Goal: Transaction & Acquisition: Purchase product/service

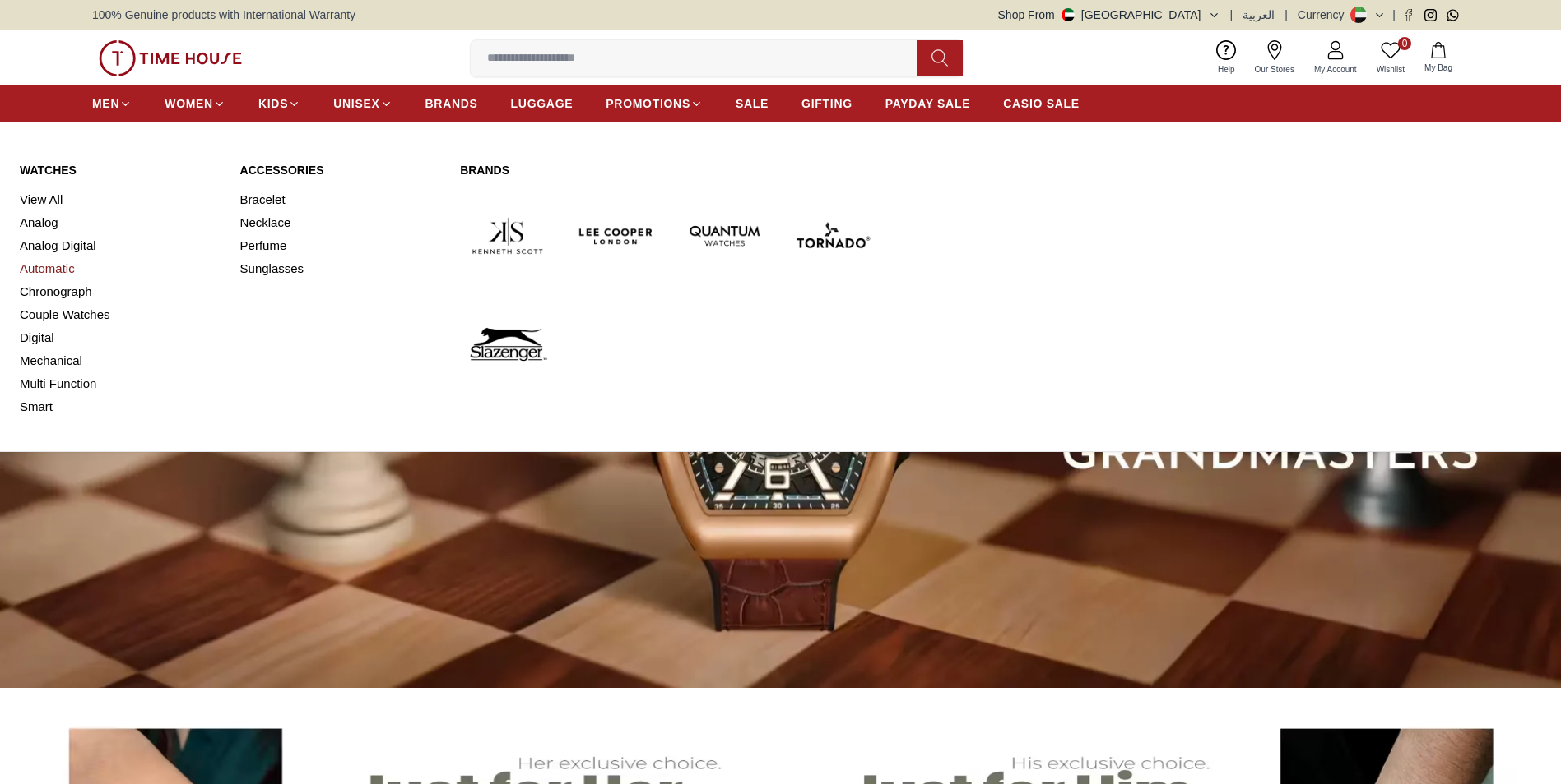
click at [63, 273] on link "Automatic" at bounding box center [120, 269] width 201 height 23
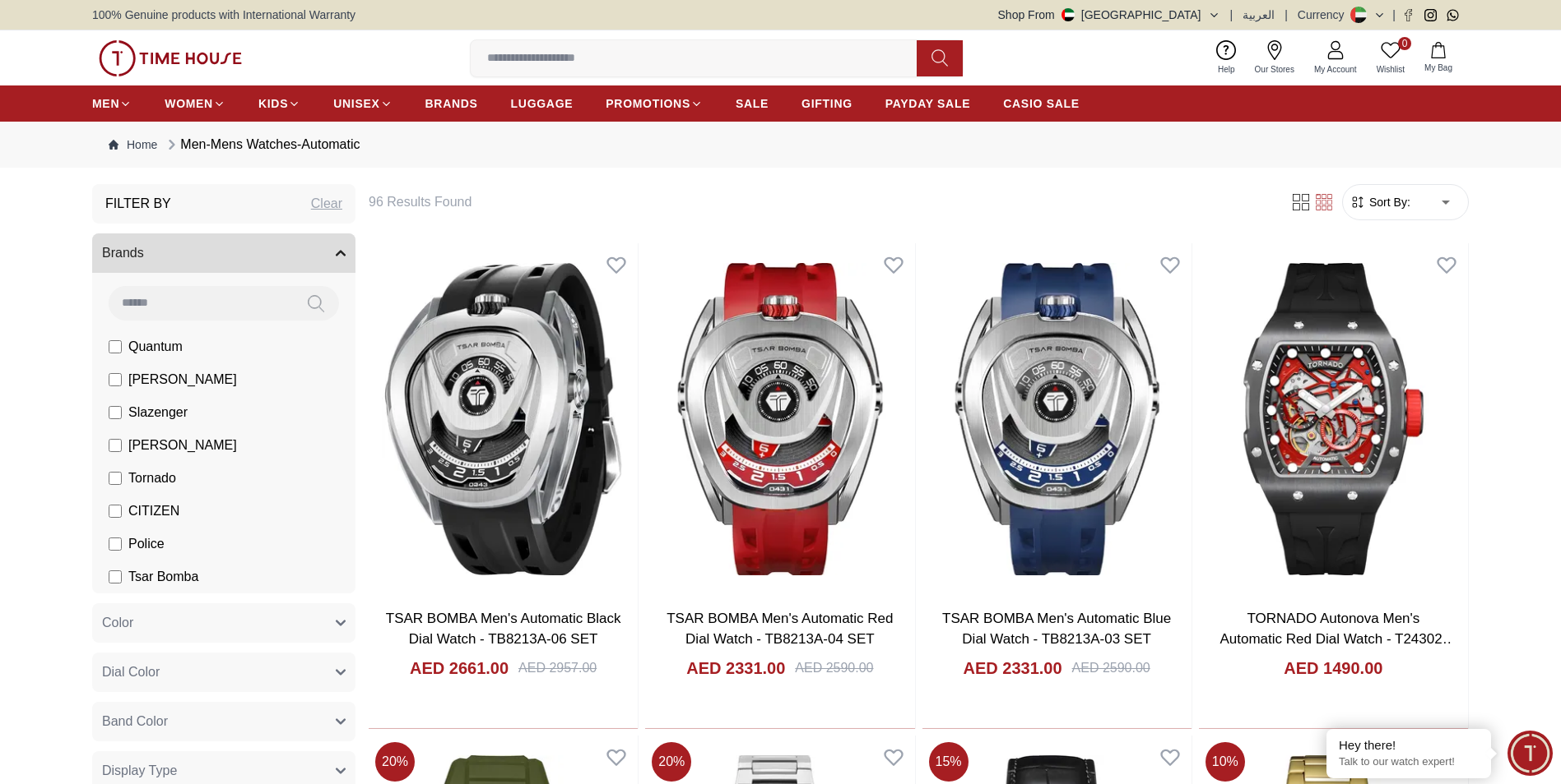
click at [652, 54] on input at bounding box center [700, 58] width 459 height 33
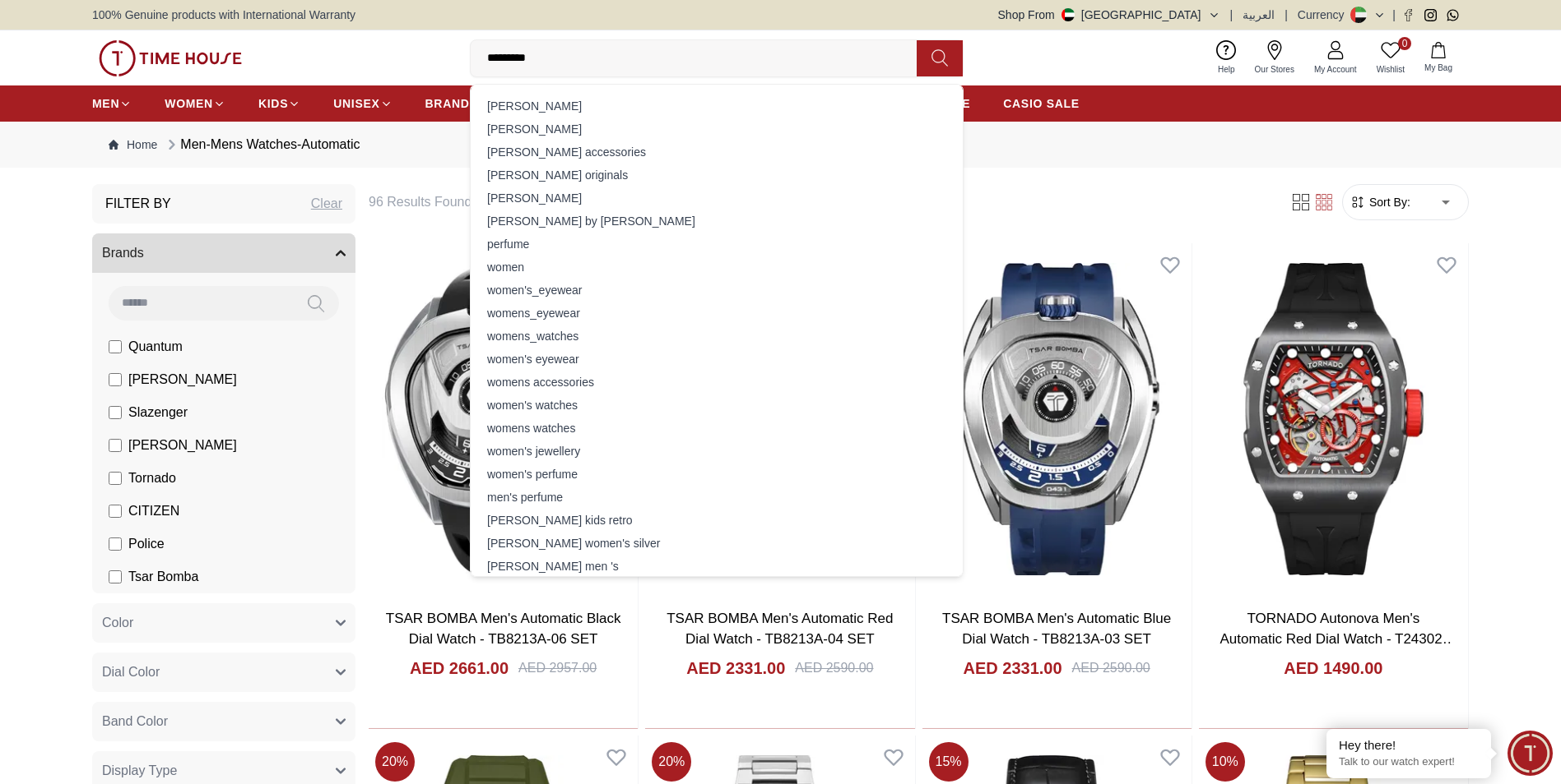
type input "**********"
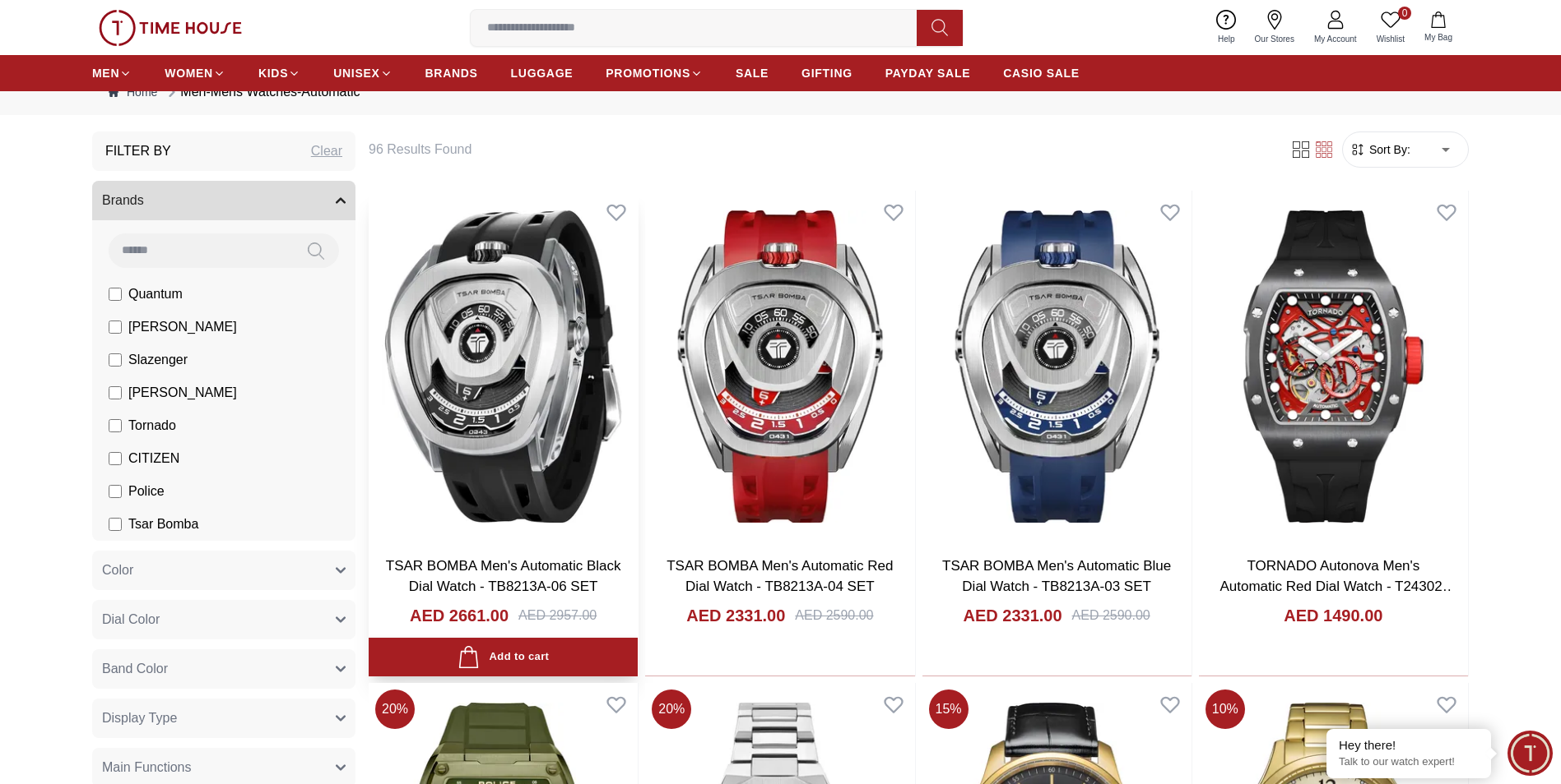
scroll to position [82, 0]
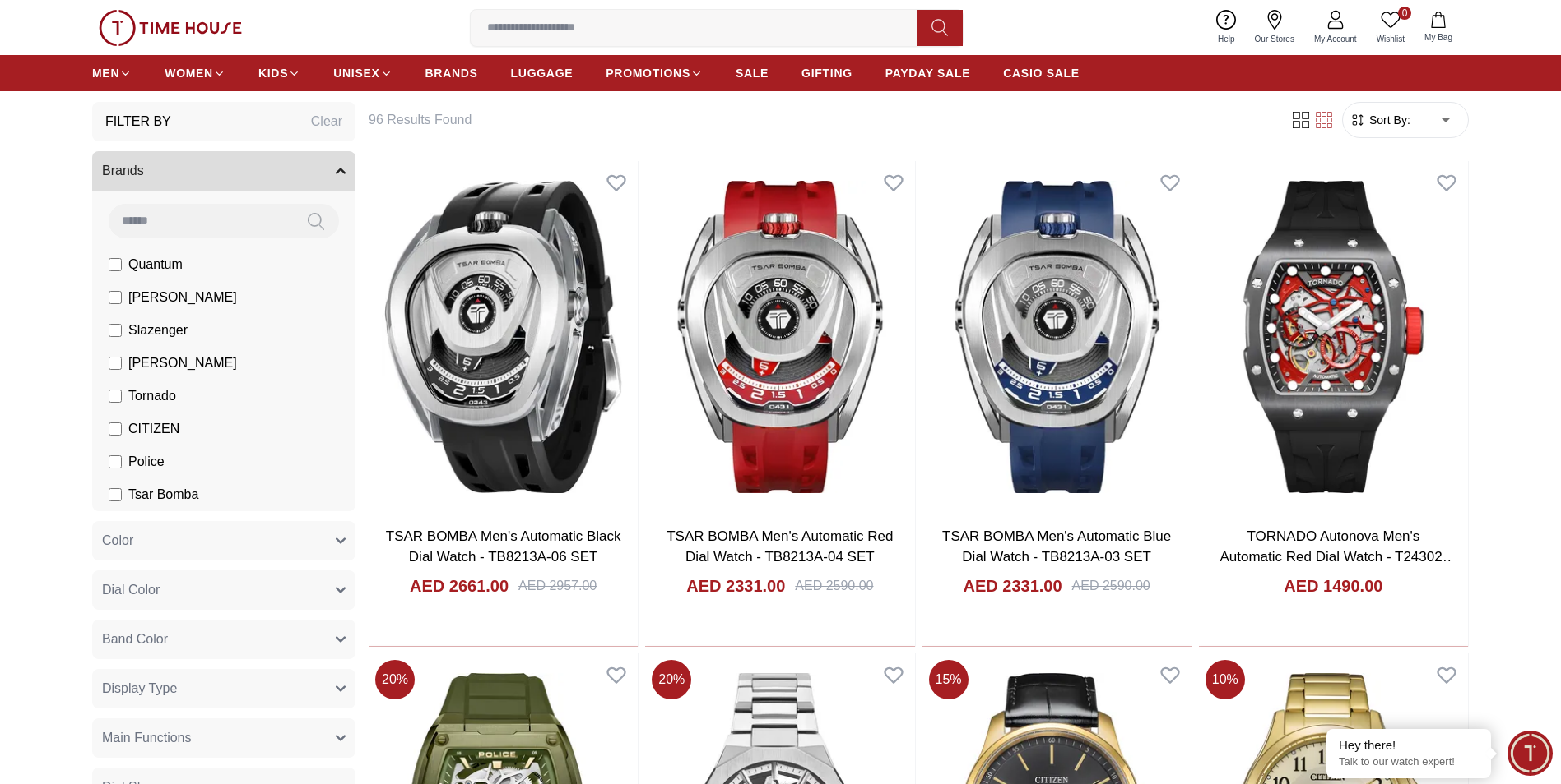
click at [256, 546] on button "Color" at bounding box center [224, 541] width 264 height 40
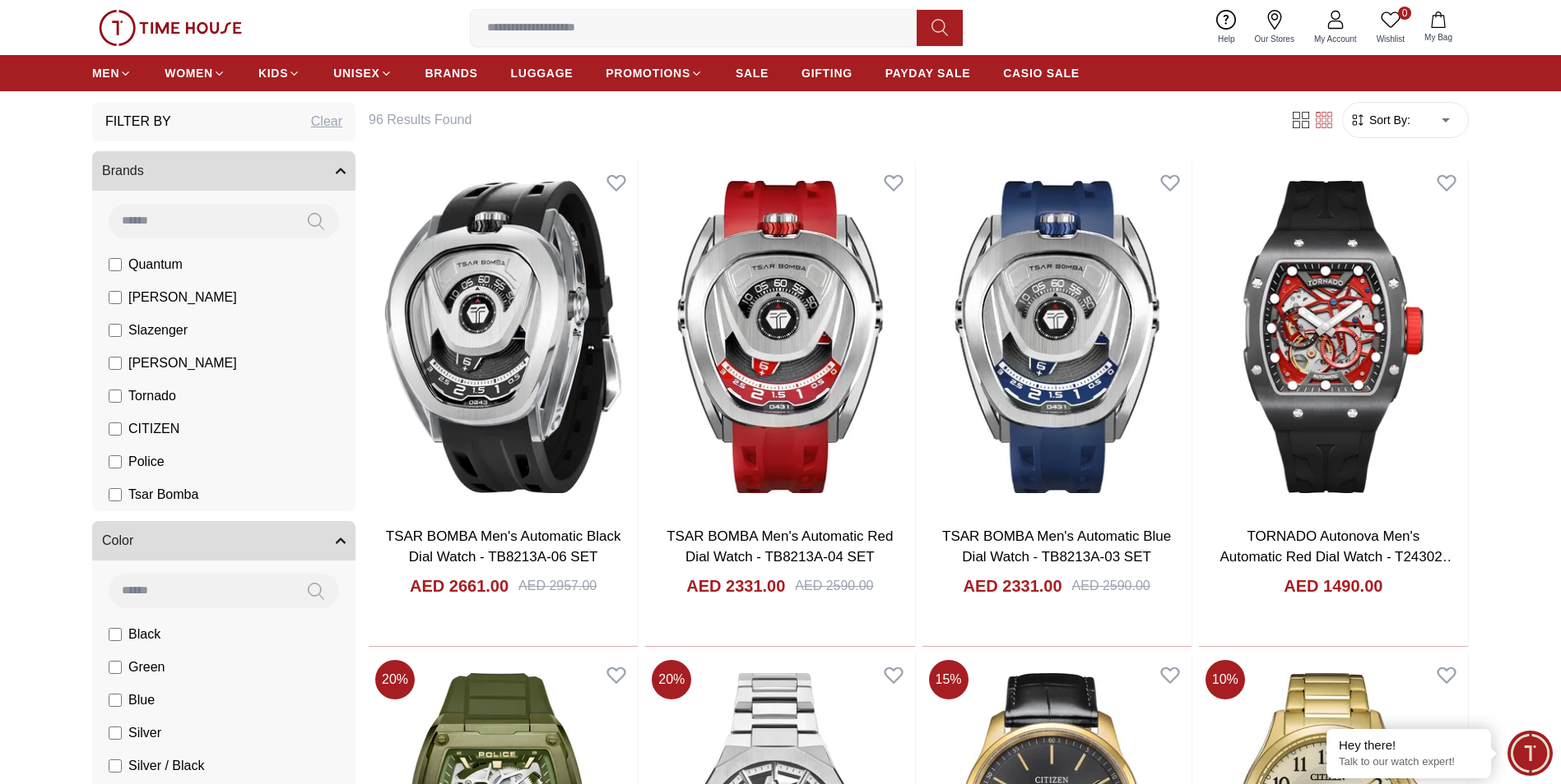
click at [257, 541] on button "Color" at bounding box center [224, 541] width 264 height 40
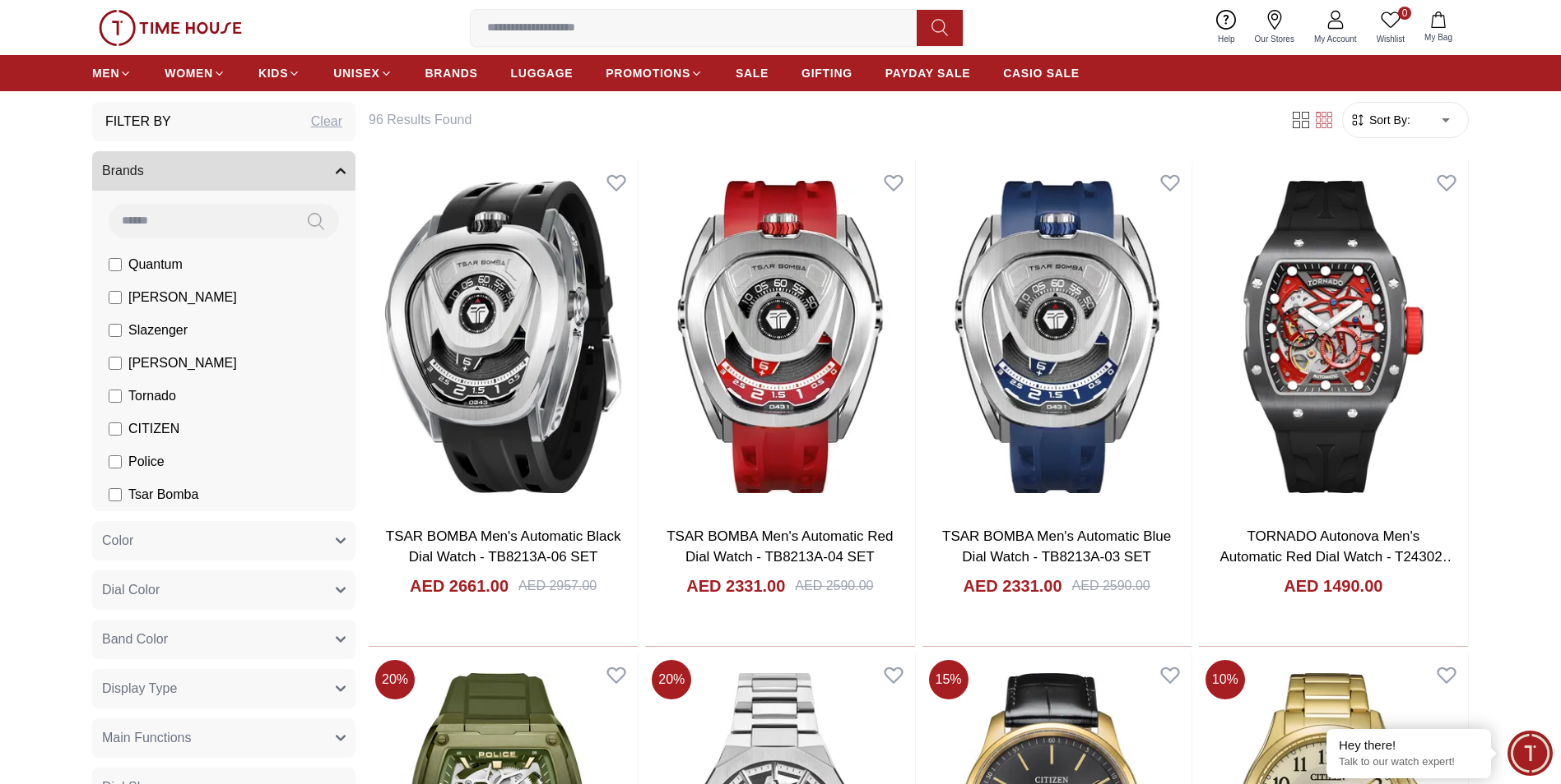
click at [232, 586] on button "Dial Color" at bounding box center [224, 590] width 264 height 40
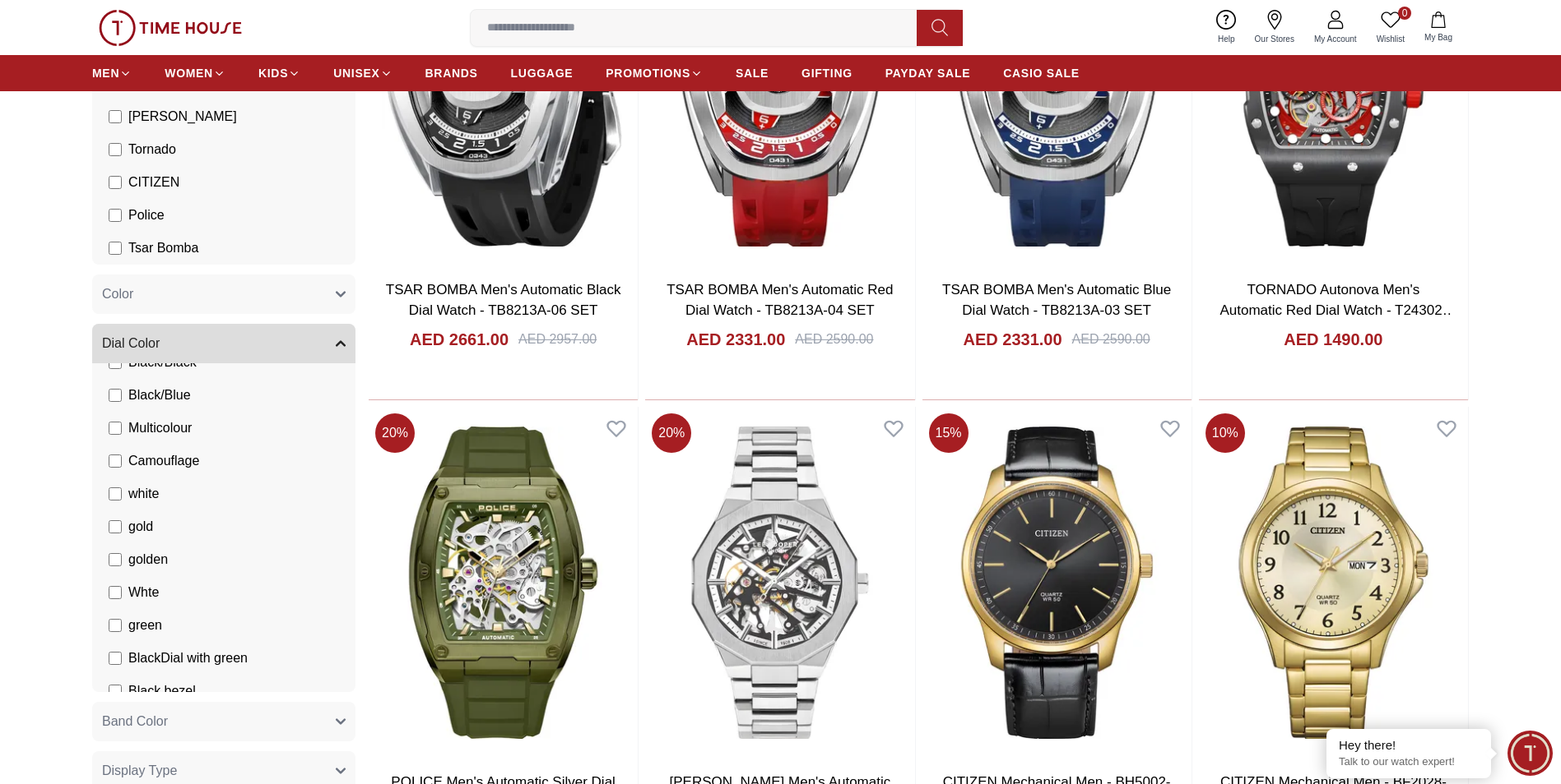
scroll to position [1044, 0]
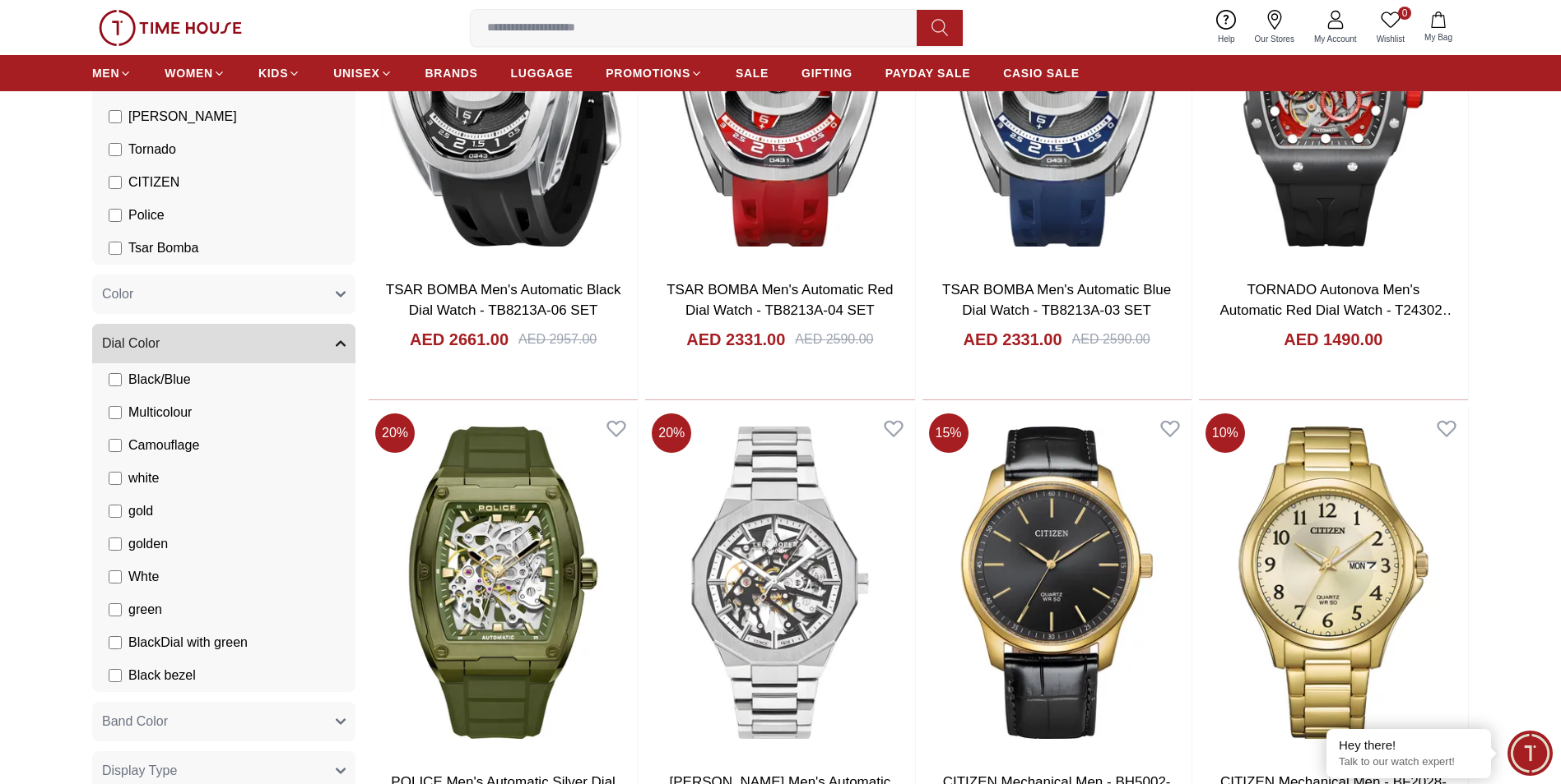
click at [339, 344] on icon "button" at bounding box center [340, 344] width 10 height 10
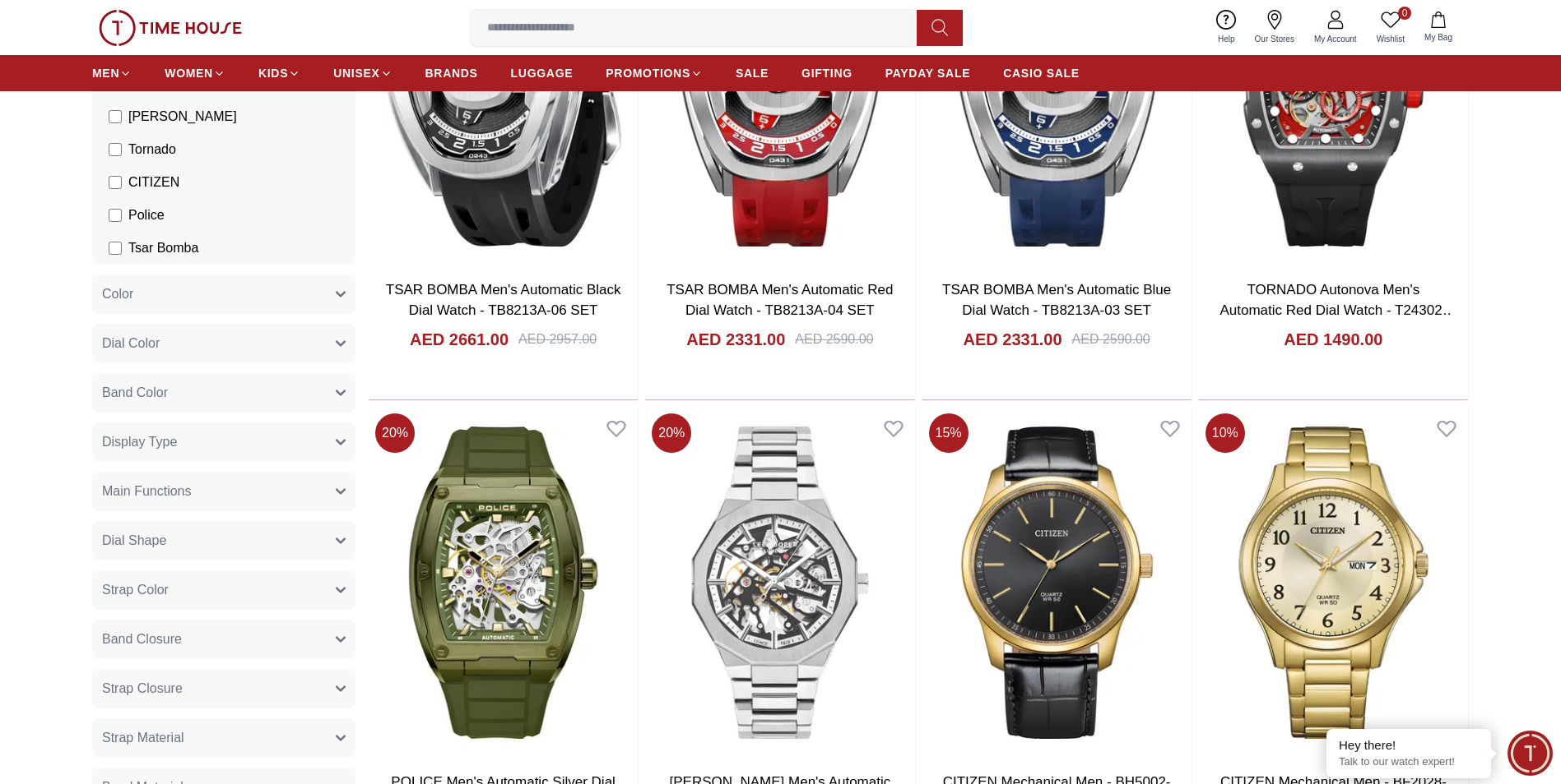
click at [274, 442] on button "Display Type" at bounding box center [224, 442] width 264 height 40
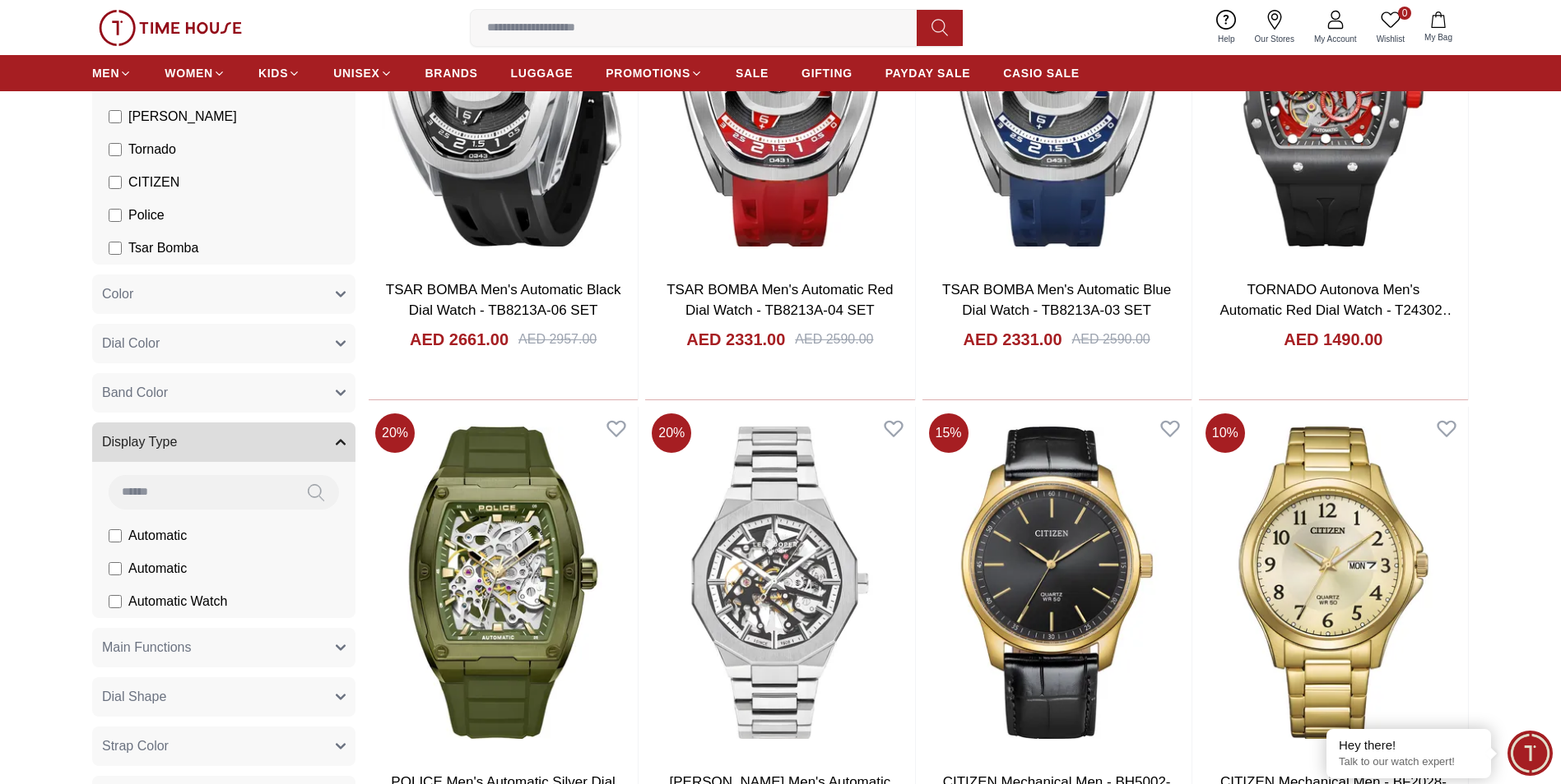
click at [190, 656] on span "Main Functions" at bounding box center [147, 647] width 90 height 19
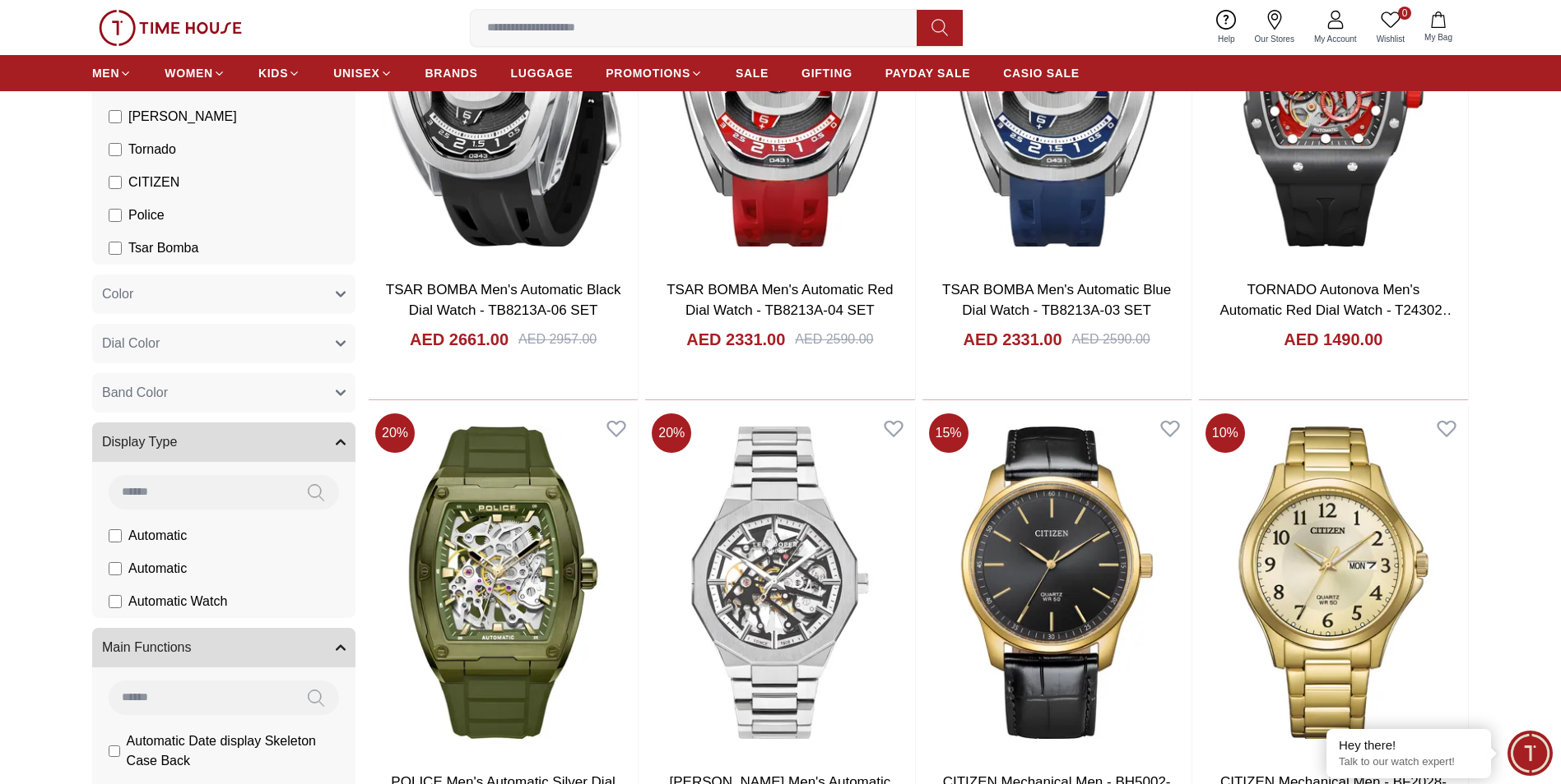
click at [190, 652] on span "Main Functions" at bounding box center [147, 647] width 90 height 19
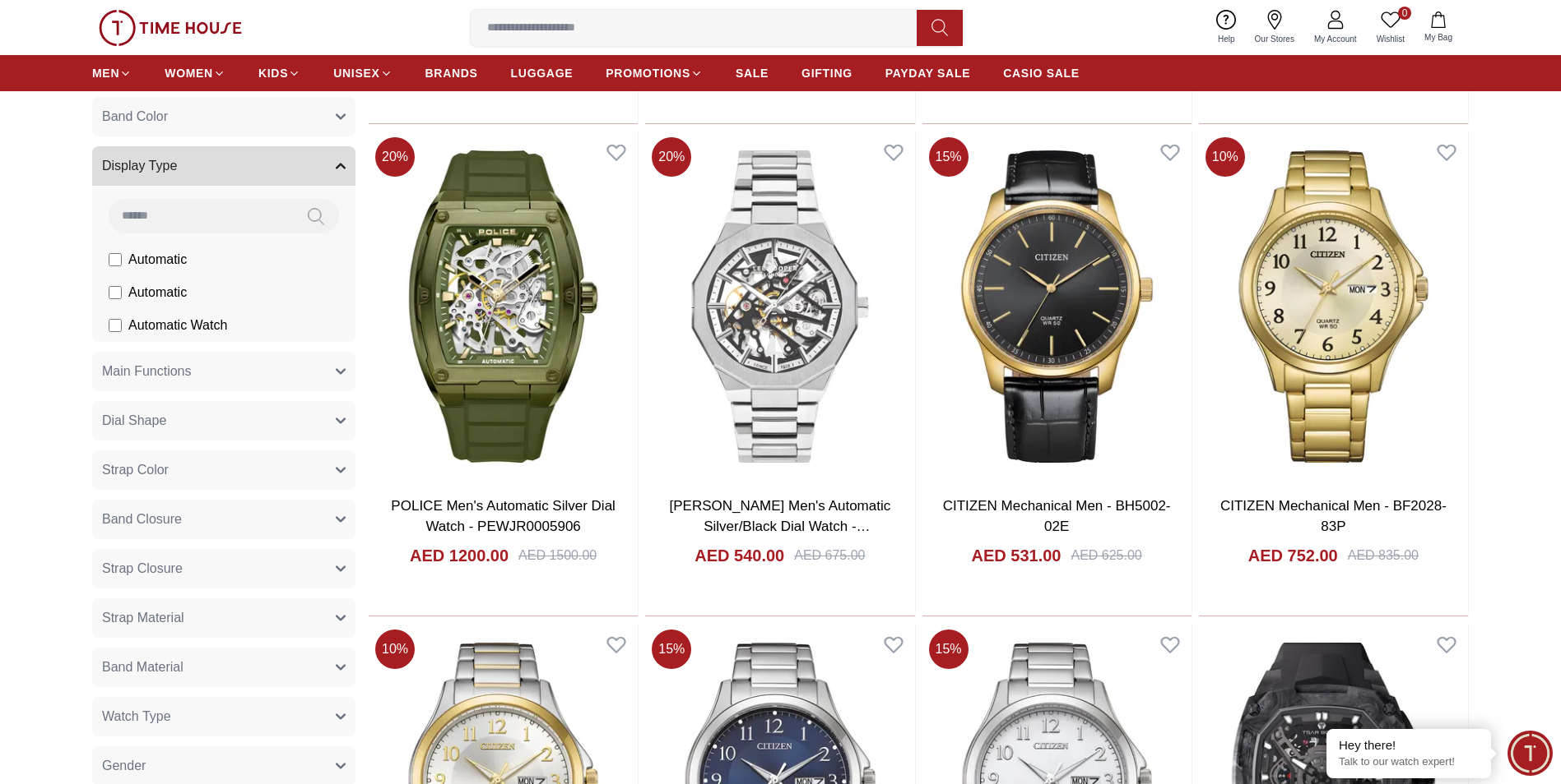
scroll to position [658, 0]
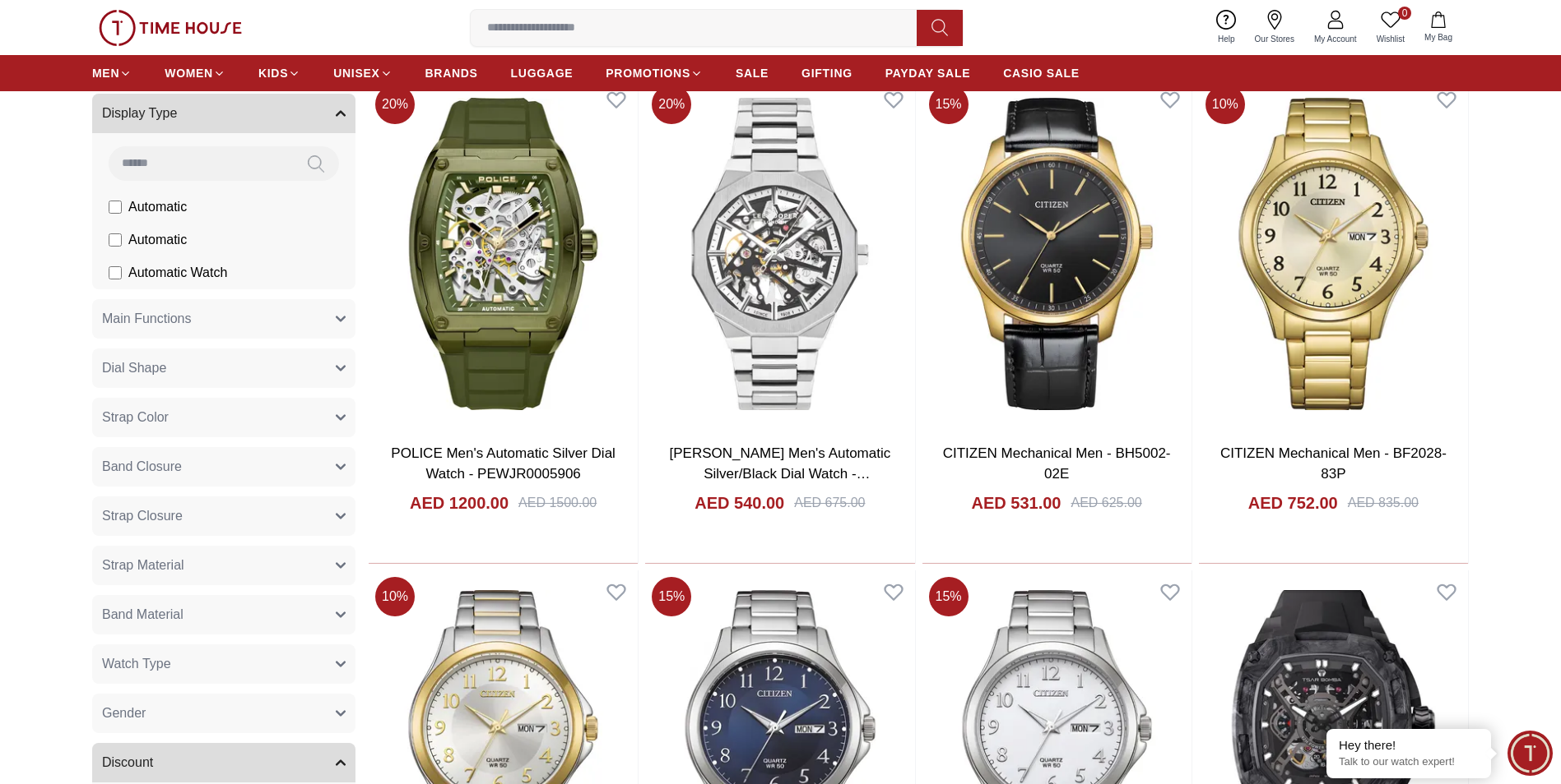
click at [152, 656] on span "Watch Type" at bounding box center [137, 664] width 69 height 19
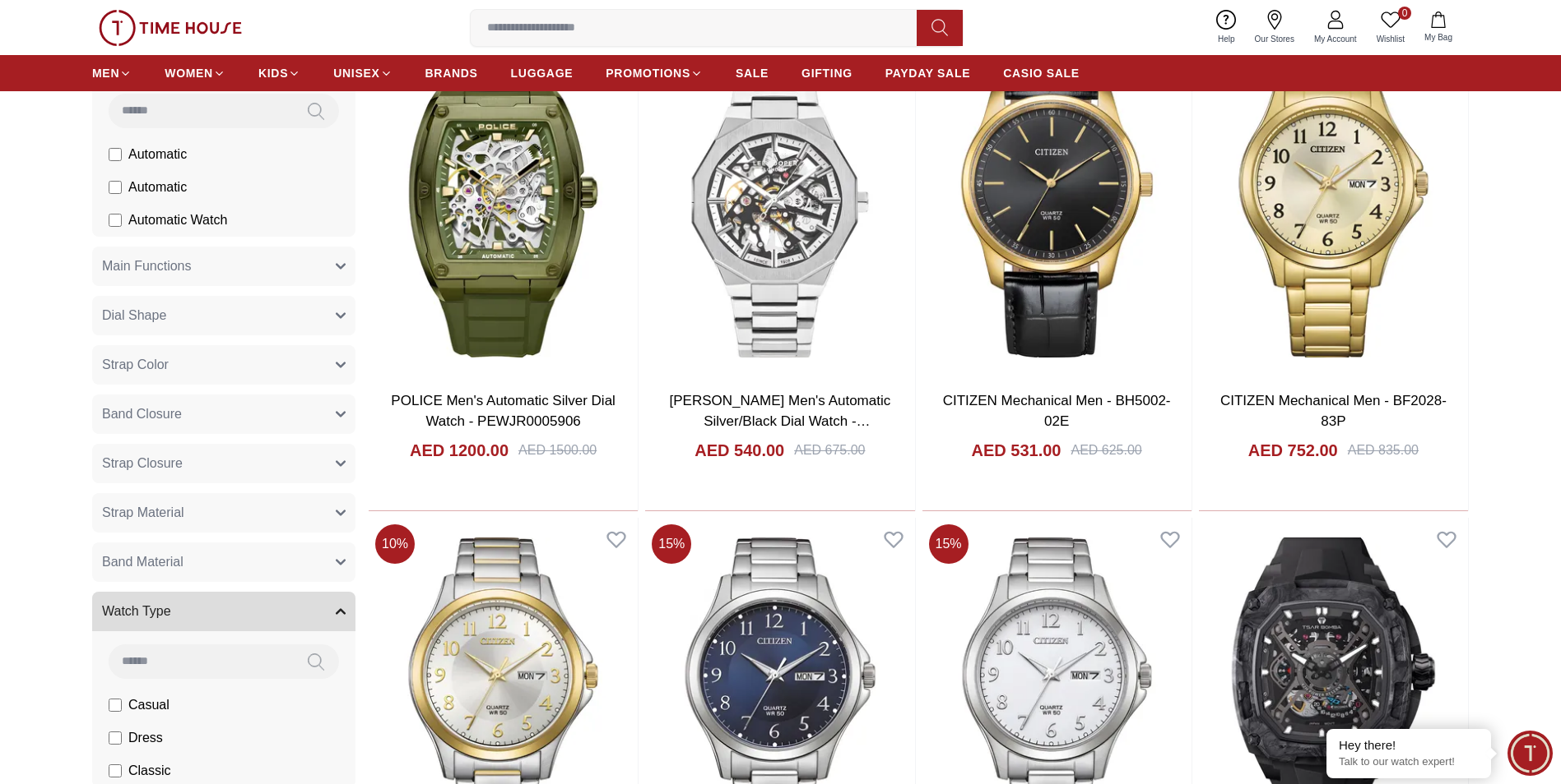
scroll to position [740, 0]
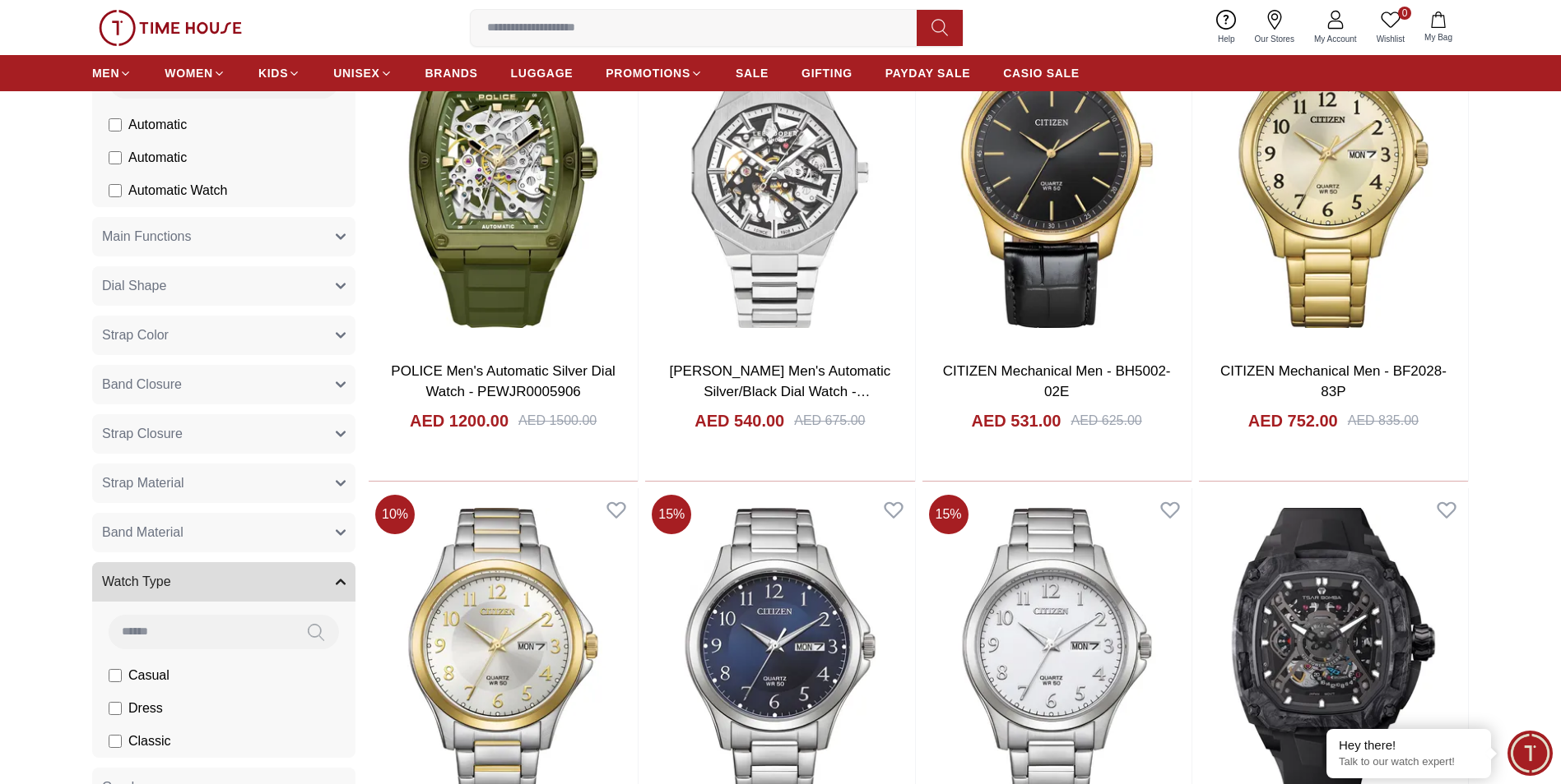
click at [145, 578] on span "Watch Type" at bounding box center [137, 582] width 69 height 19
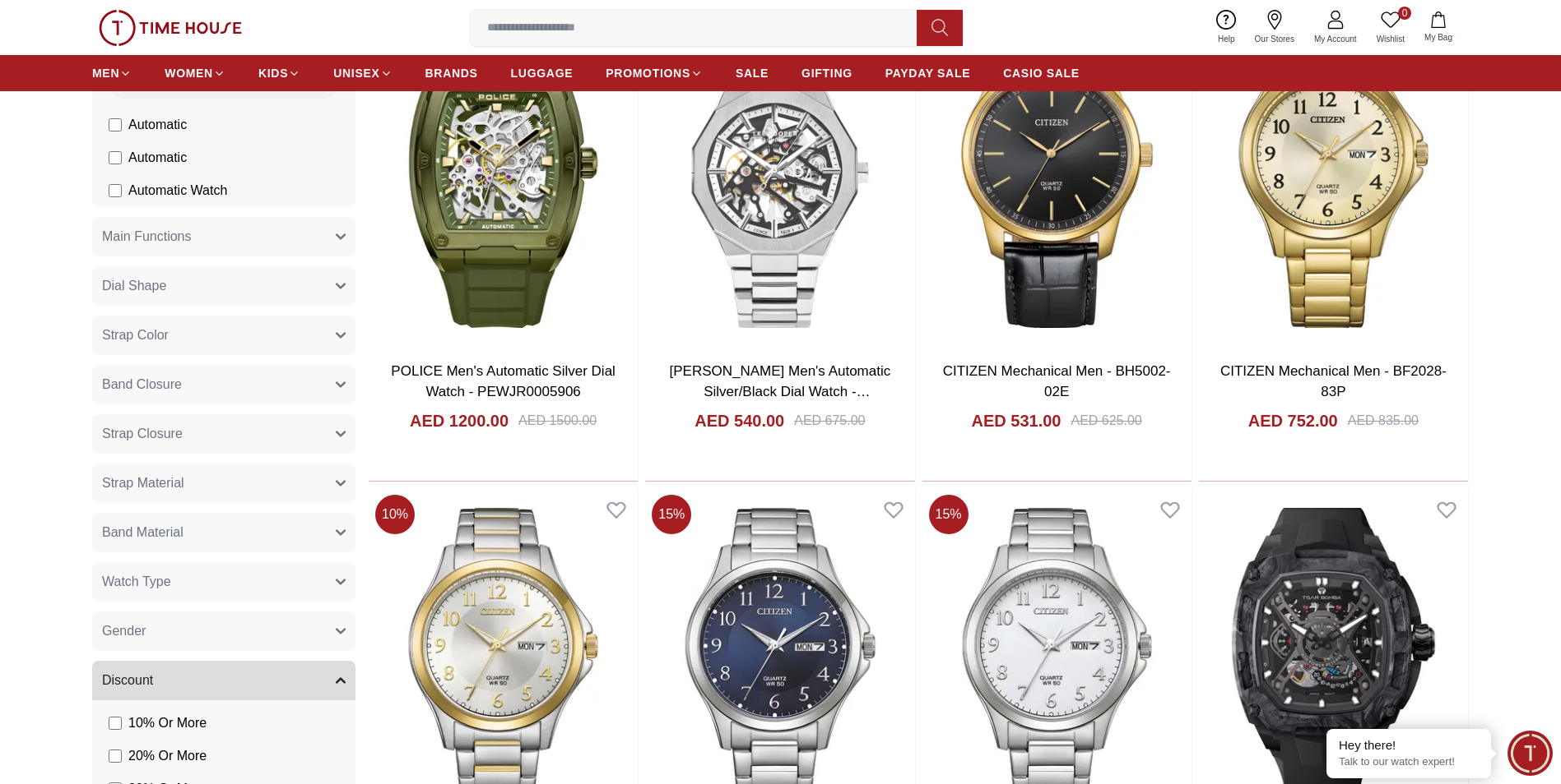
click at [145, 578] on span "Watch Type" at bounding box center [137, 582] width 69 height 19
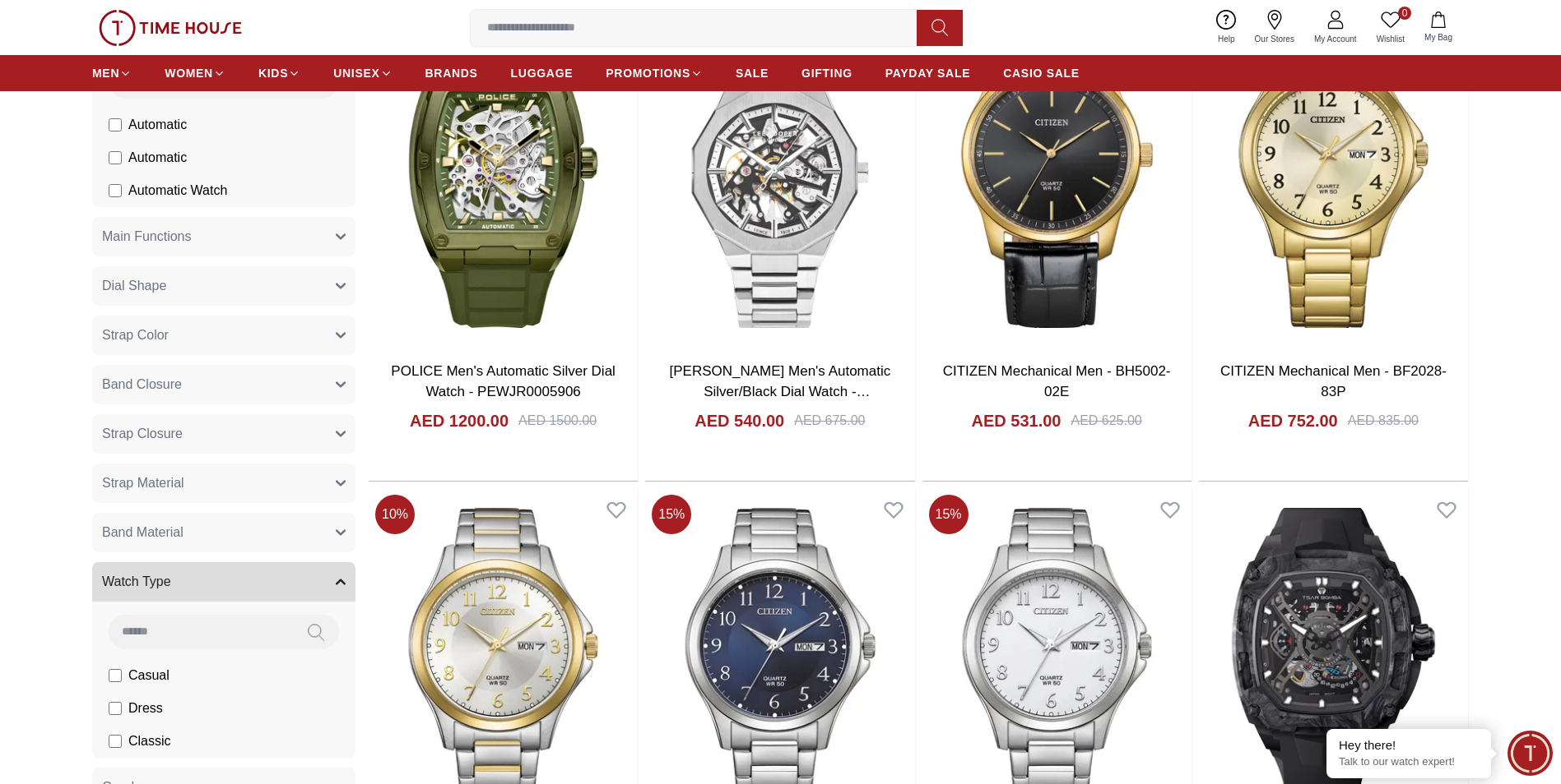
click at [56, 668] on section "Filter By Clear Brands Quantum [PERSON_NAME] Slazenger [PERSON_NAME] Tornado CI…" at bounding box center [780, 722] width 1561 height 2556
click at [137, 603] on div "Casual Dress Classic" at bounding box center [224, 679] width 264 height 156
click at [136, 596] on button "Watch Type" at bounding box center [224, 581] width 264 height 40
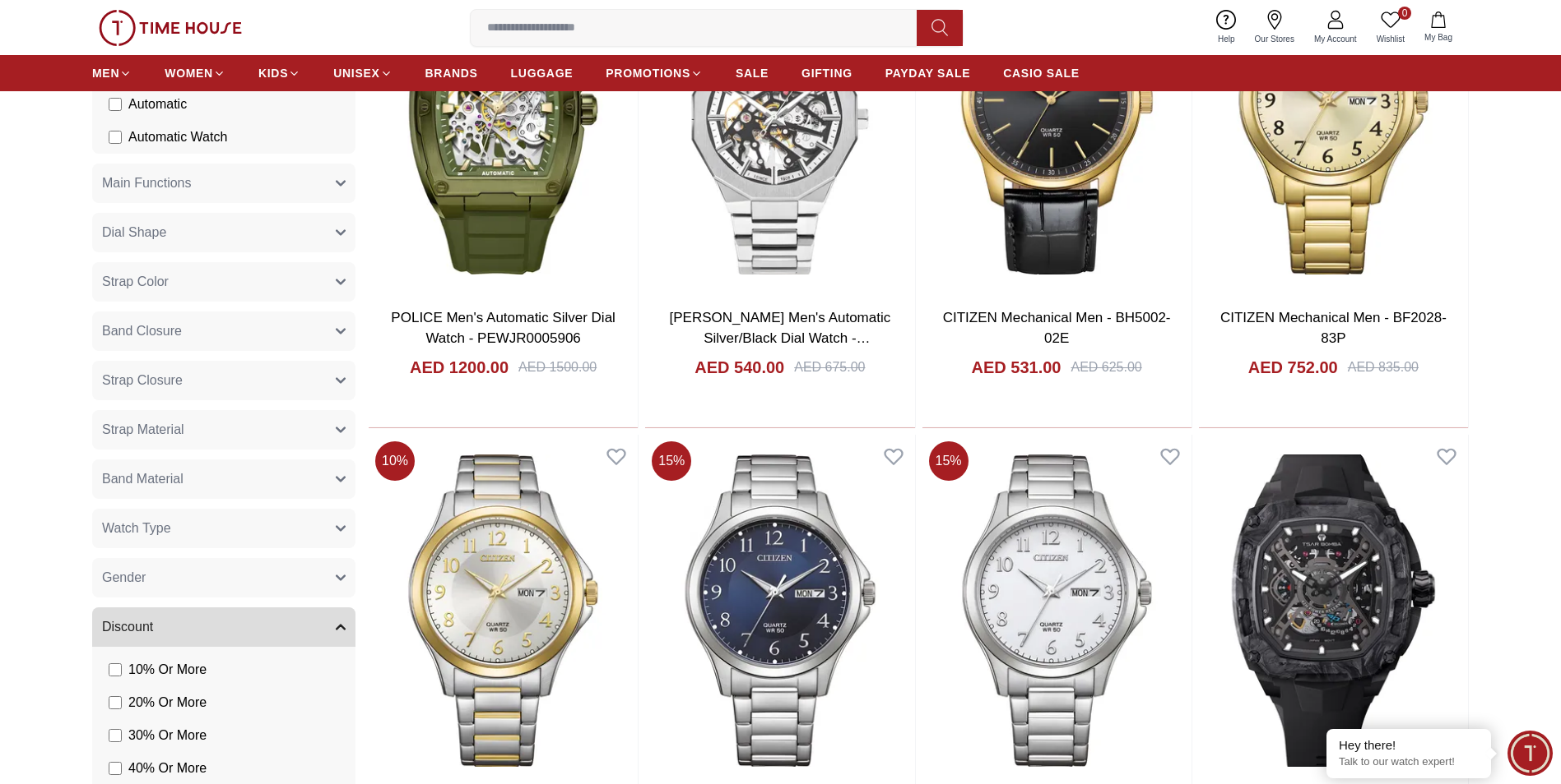
scroll to position [822, 0]
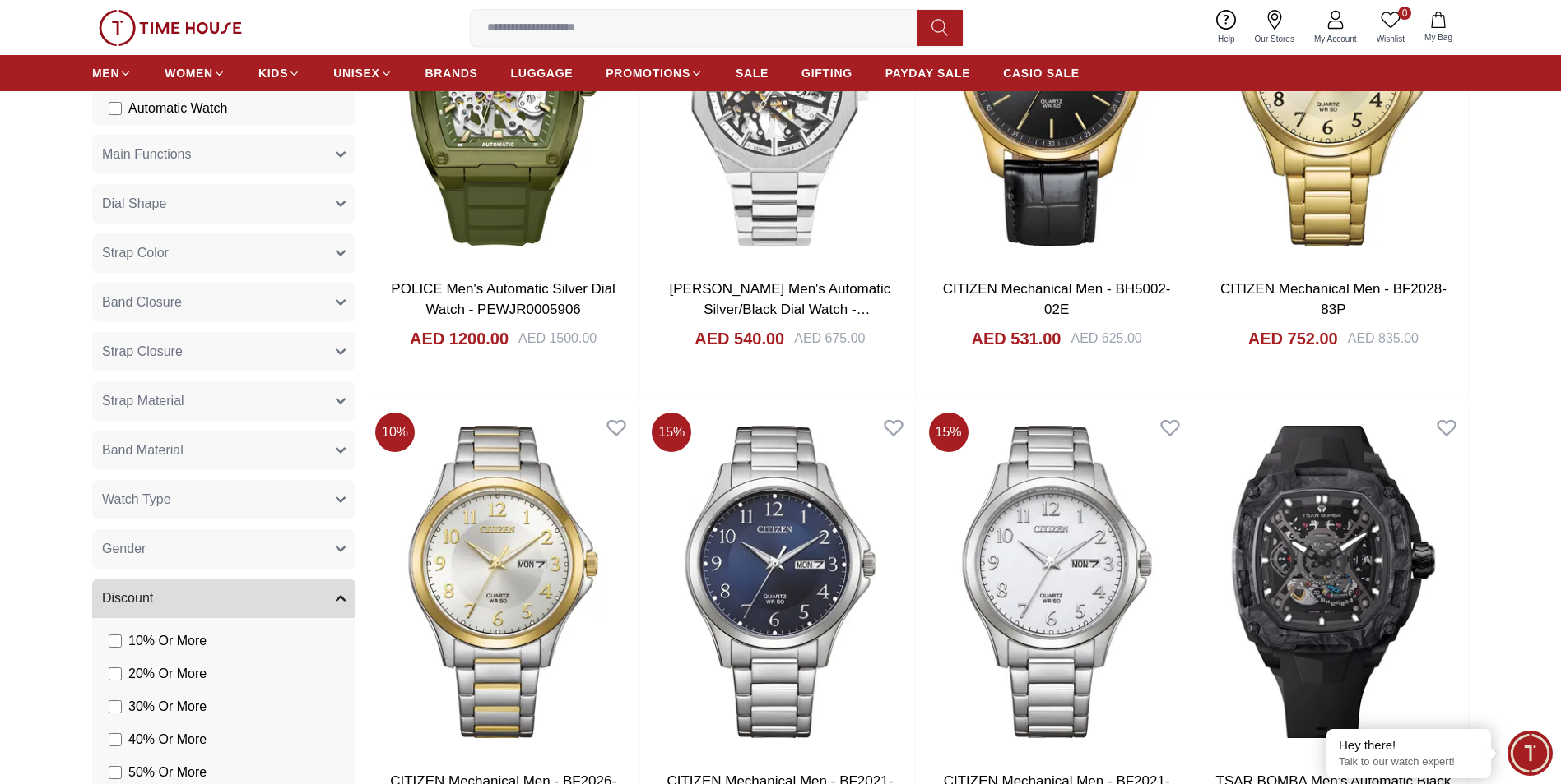
click at [133, 610] on button "Discount" at bounding box center [224, 598] width 264 height 40
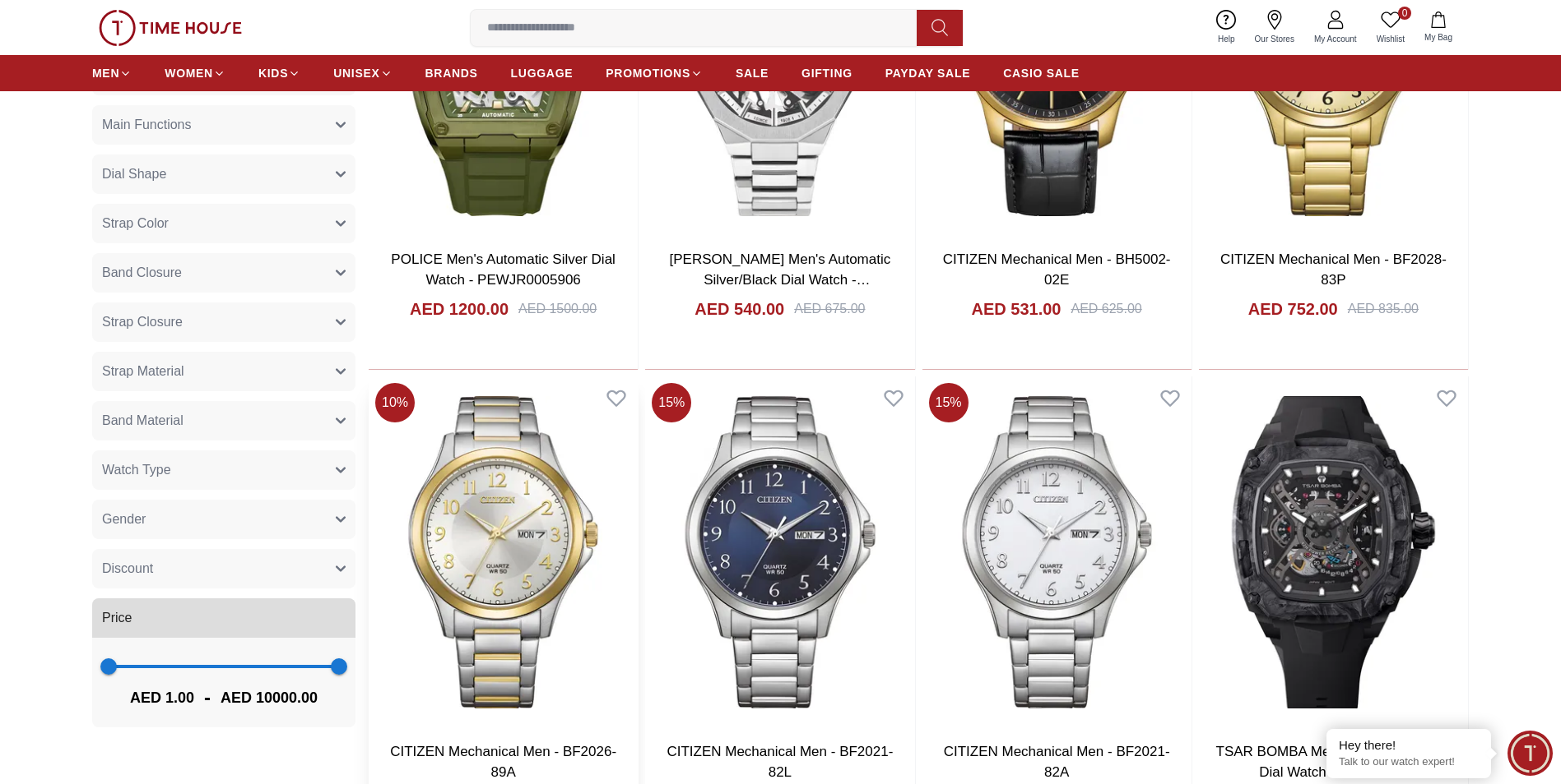
scroll to position [740, 0]
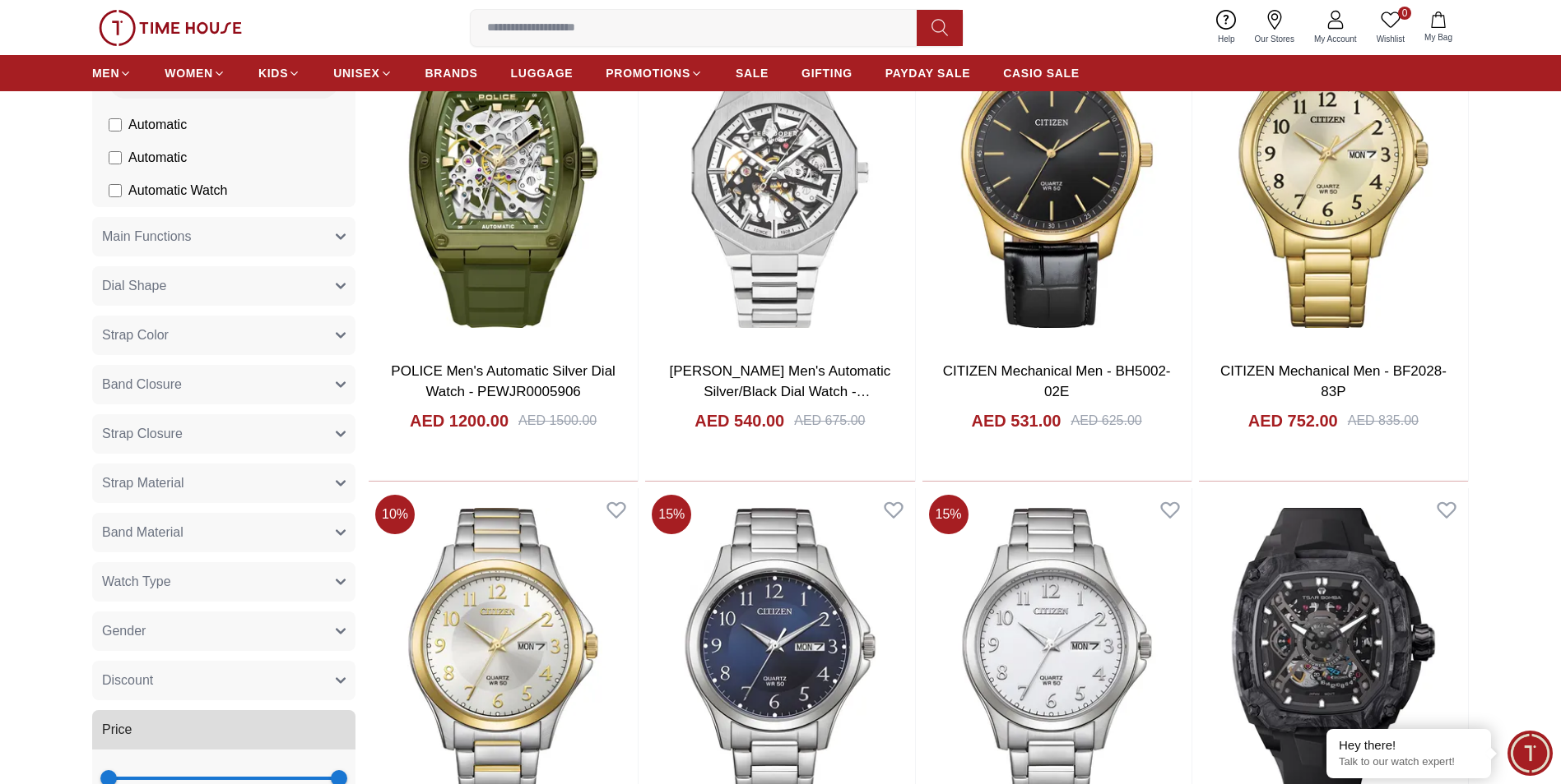
click at [246, 240] on button "Main Functions" at bounding box center [224, 236] width 264 height 40
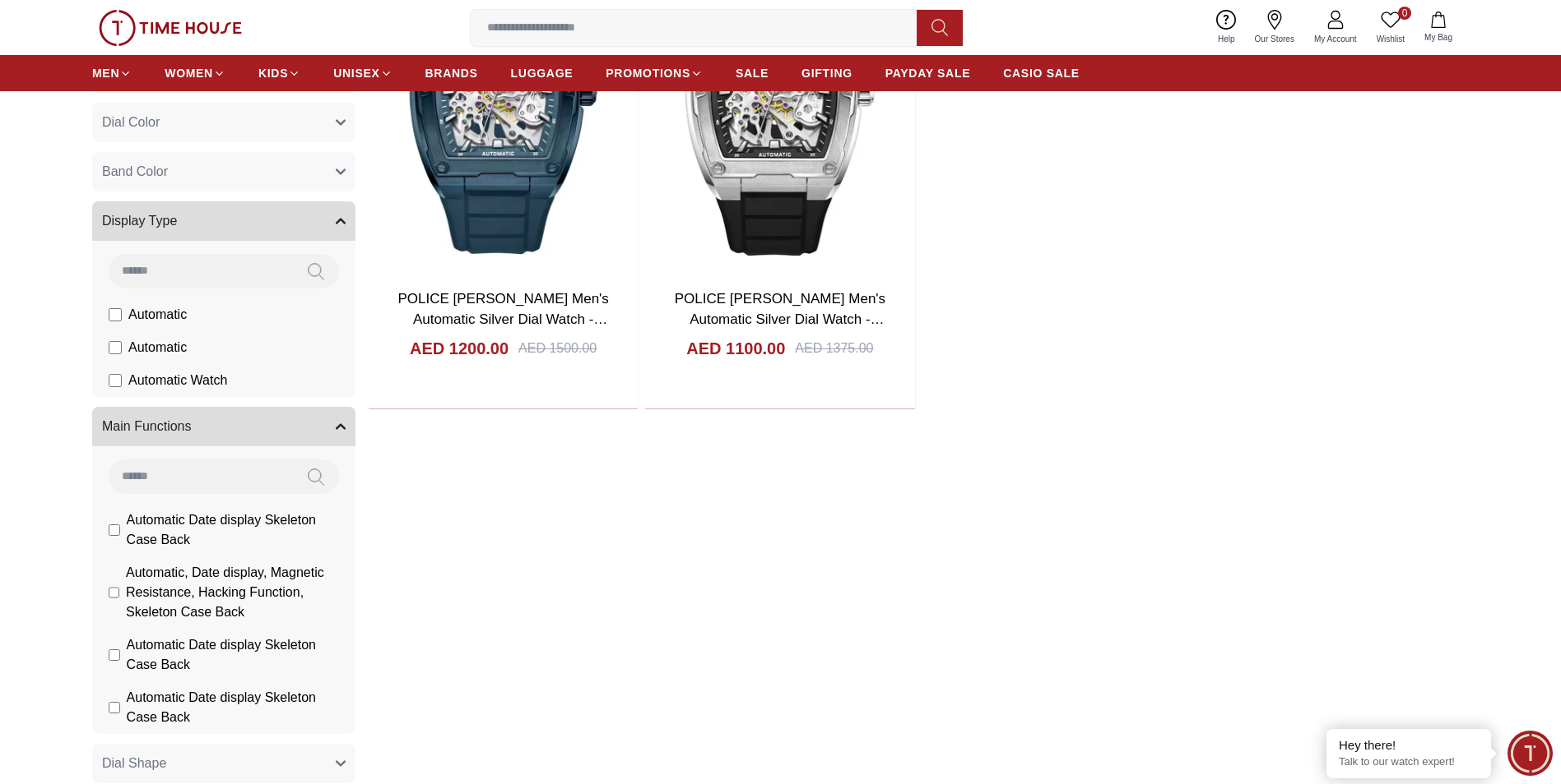
scroll to position [329, 0]
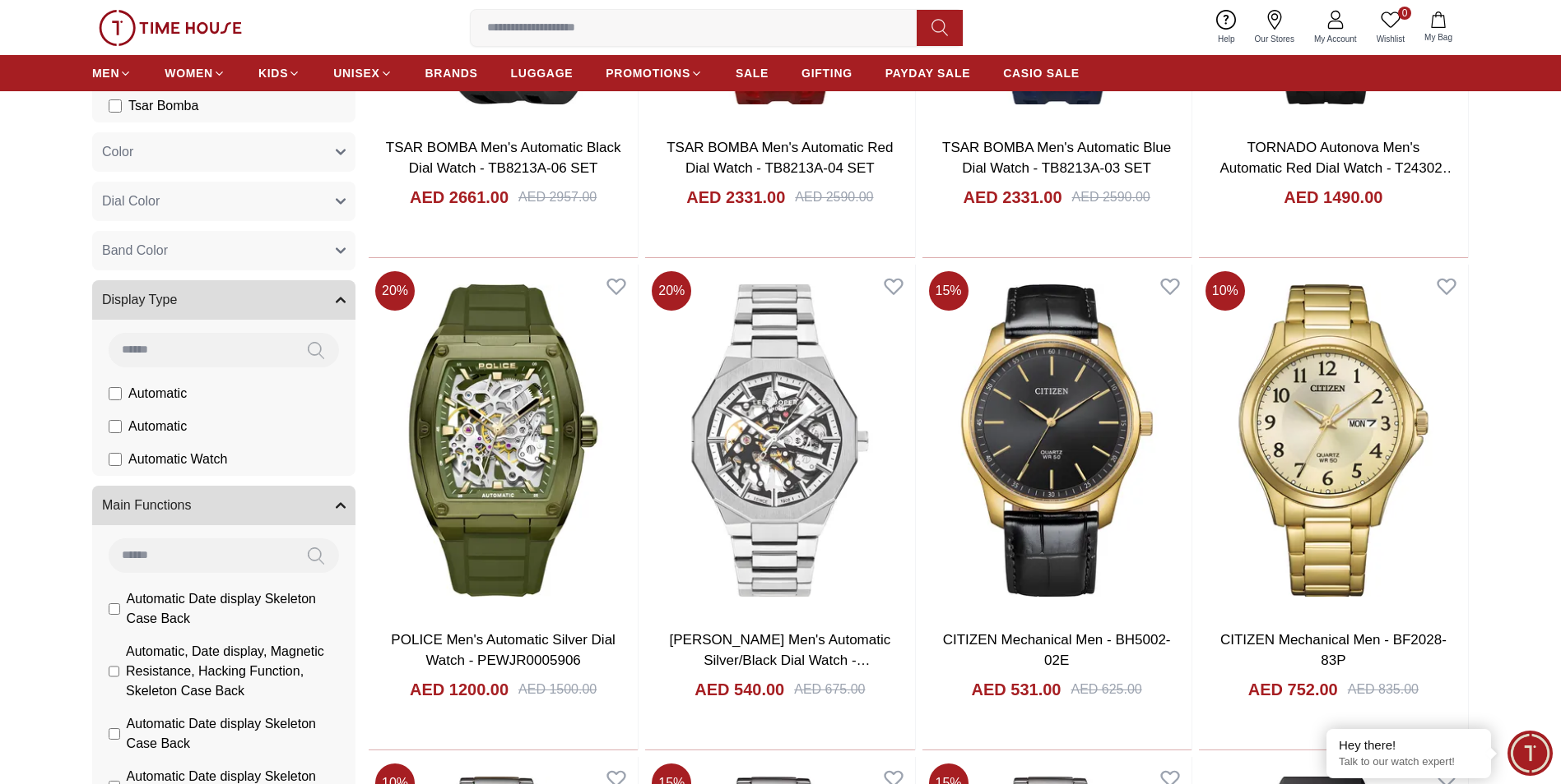
scroll to position [658, 0]
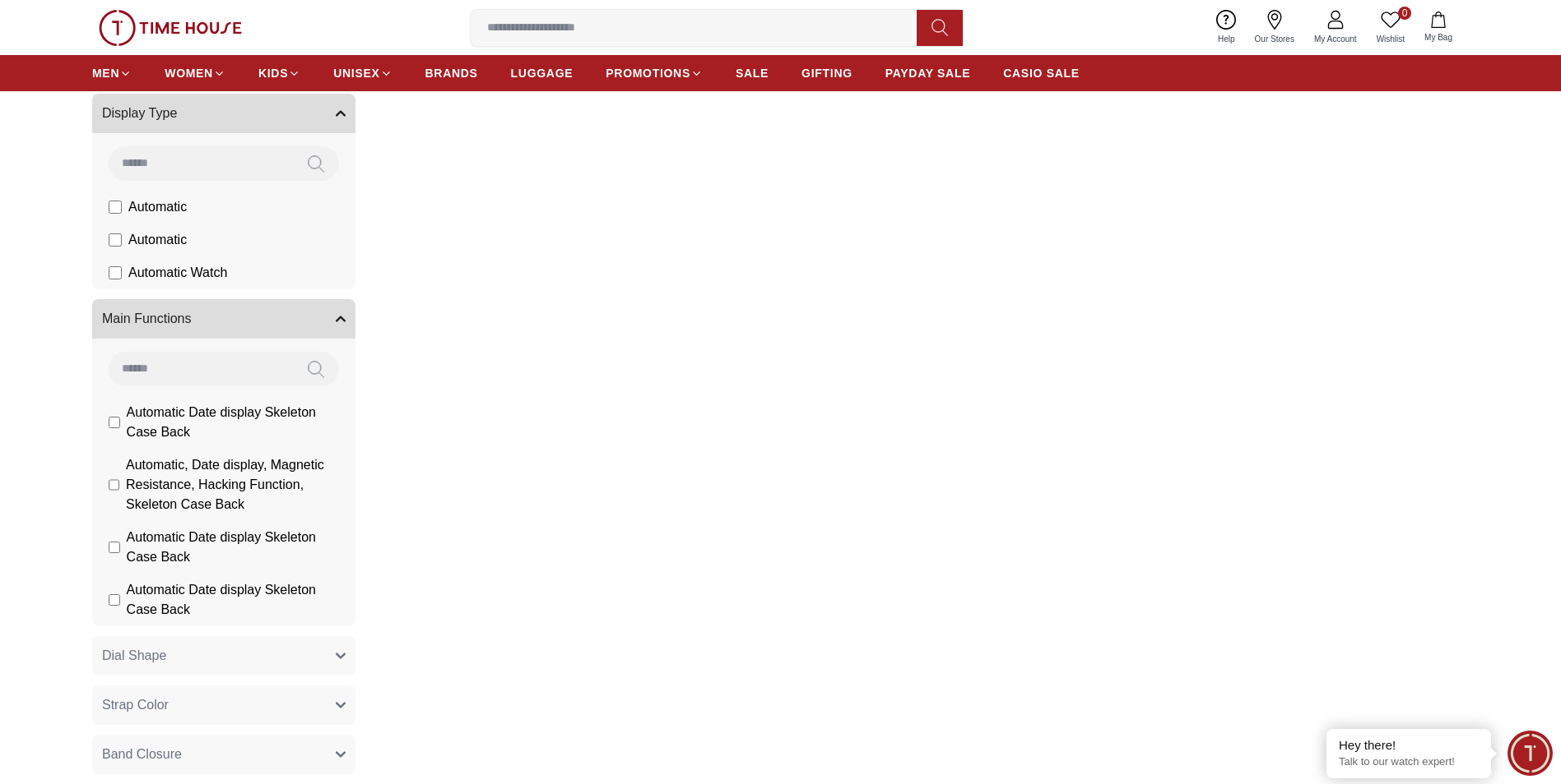
scroll to position [427, 0]
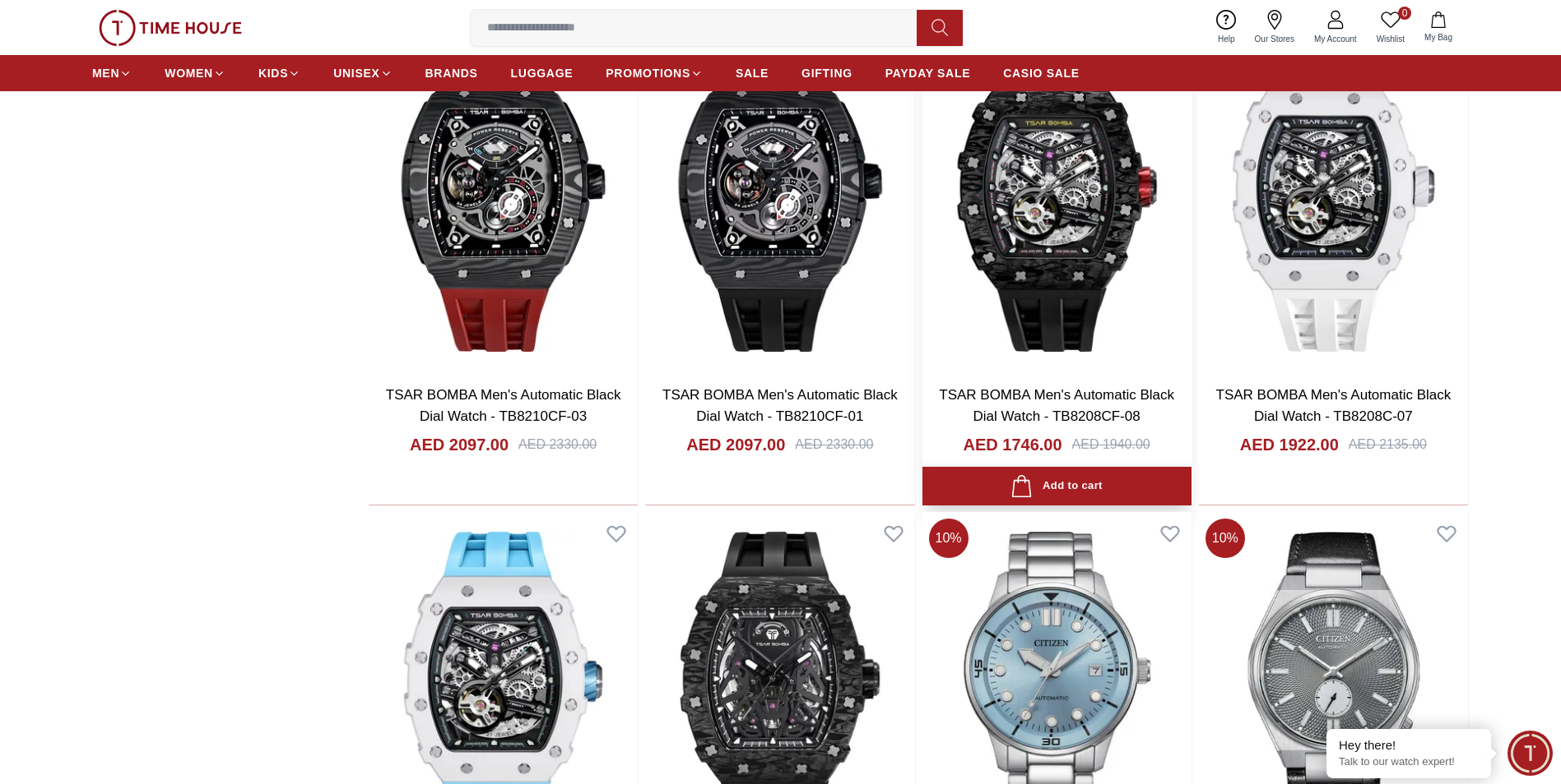
scroll to position [3700, 0]
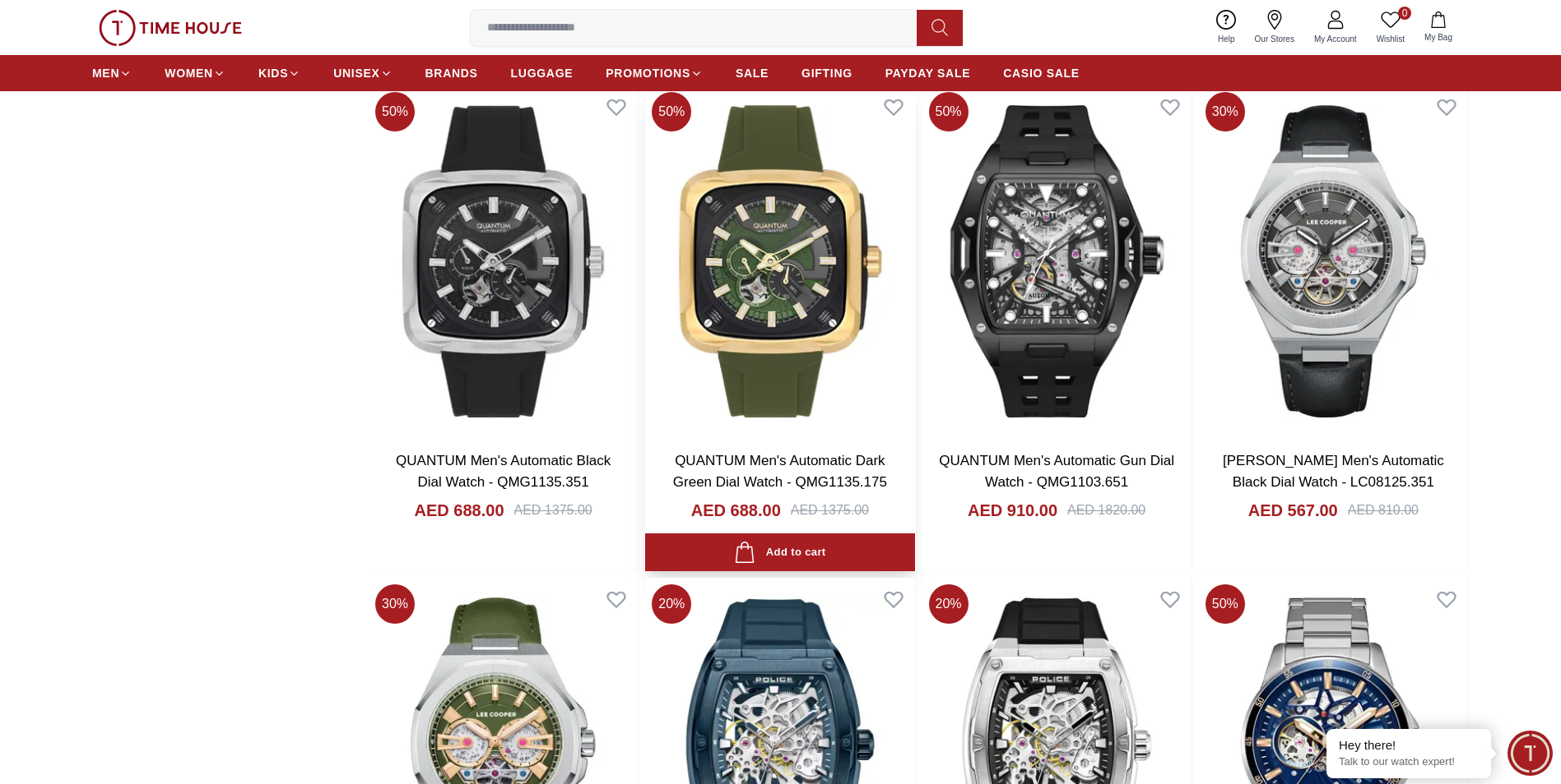
scroll to position [6733, 0]
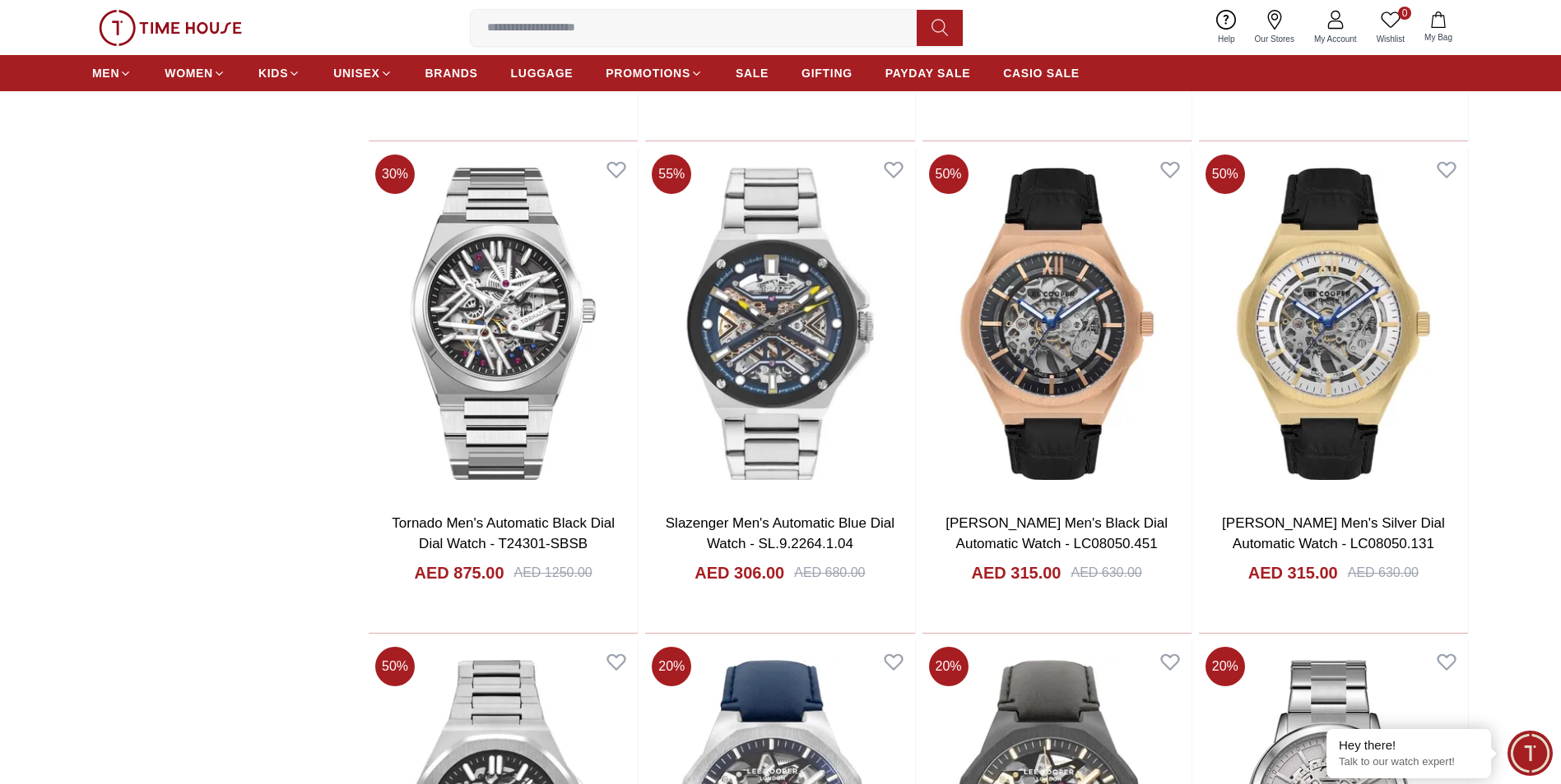
scroll to position [9199, 0]
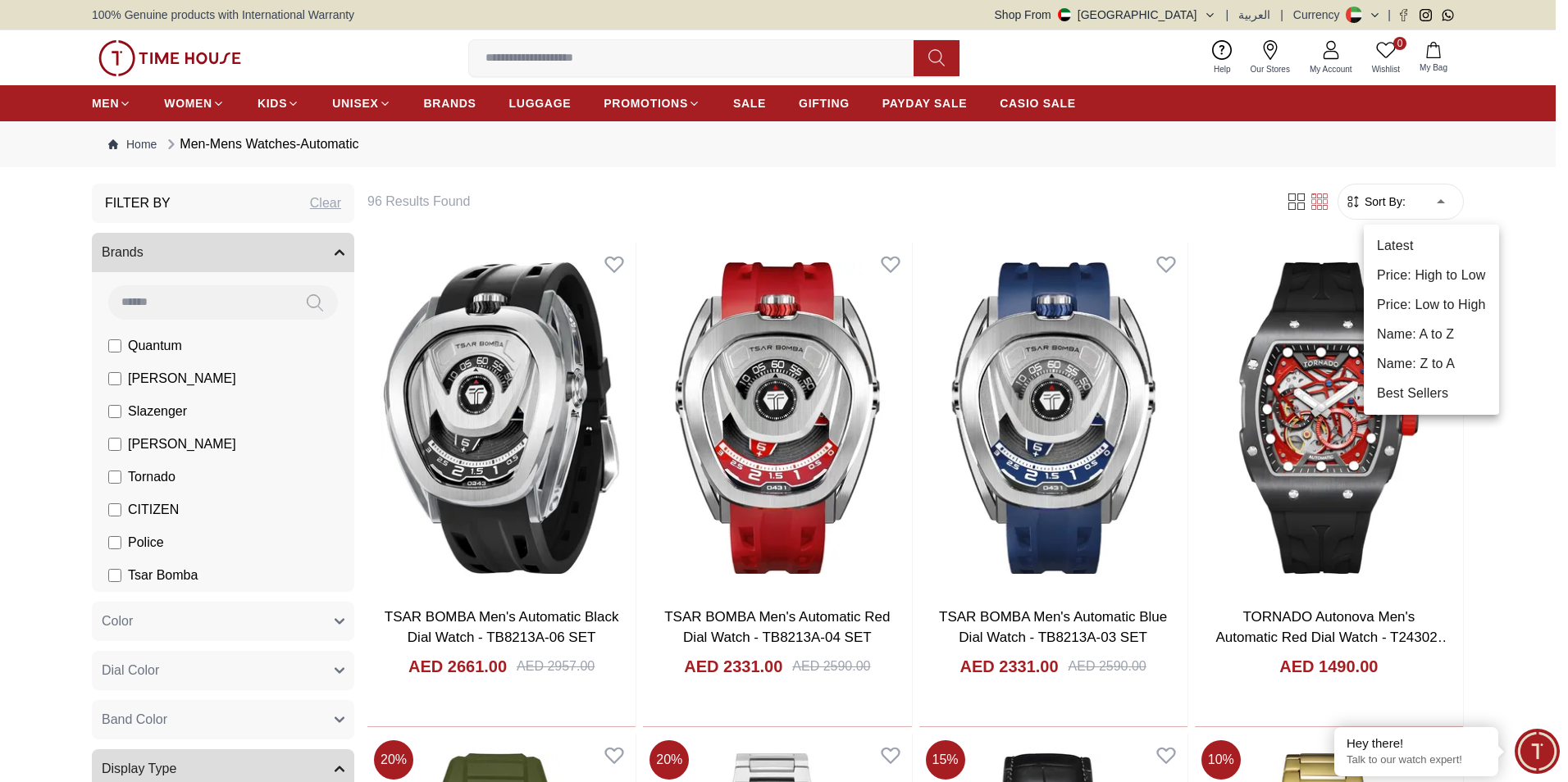
click at [1449, 273] on li "Price: High to Low" at bounding box center [1431, 276] width 135 height 30
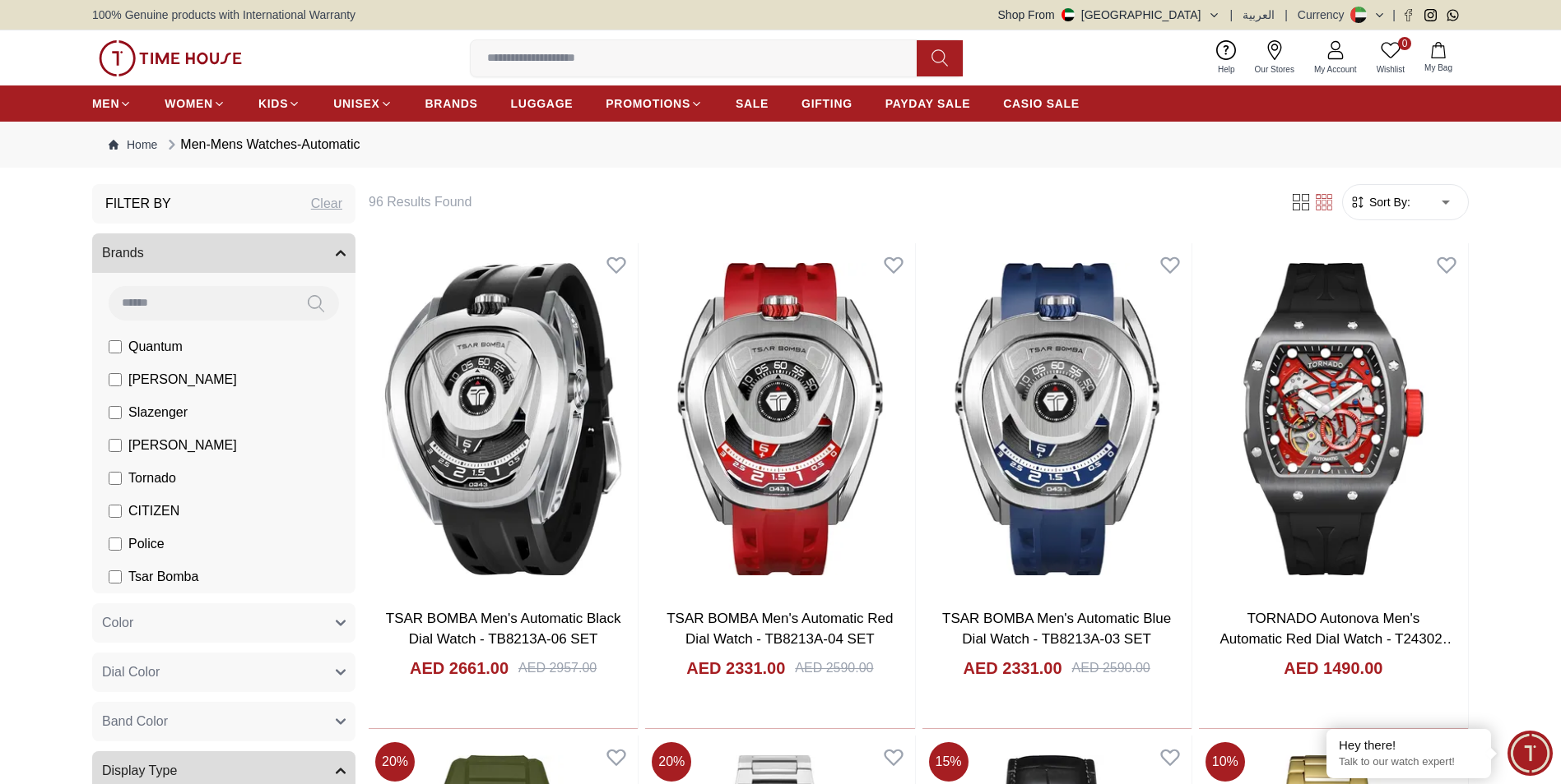
type input "*"
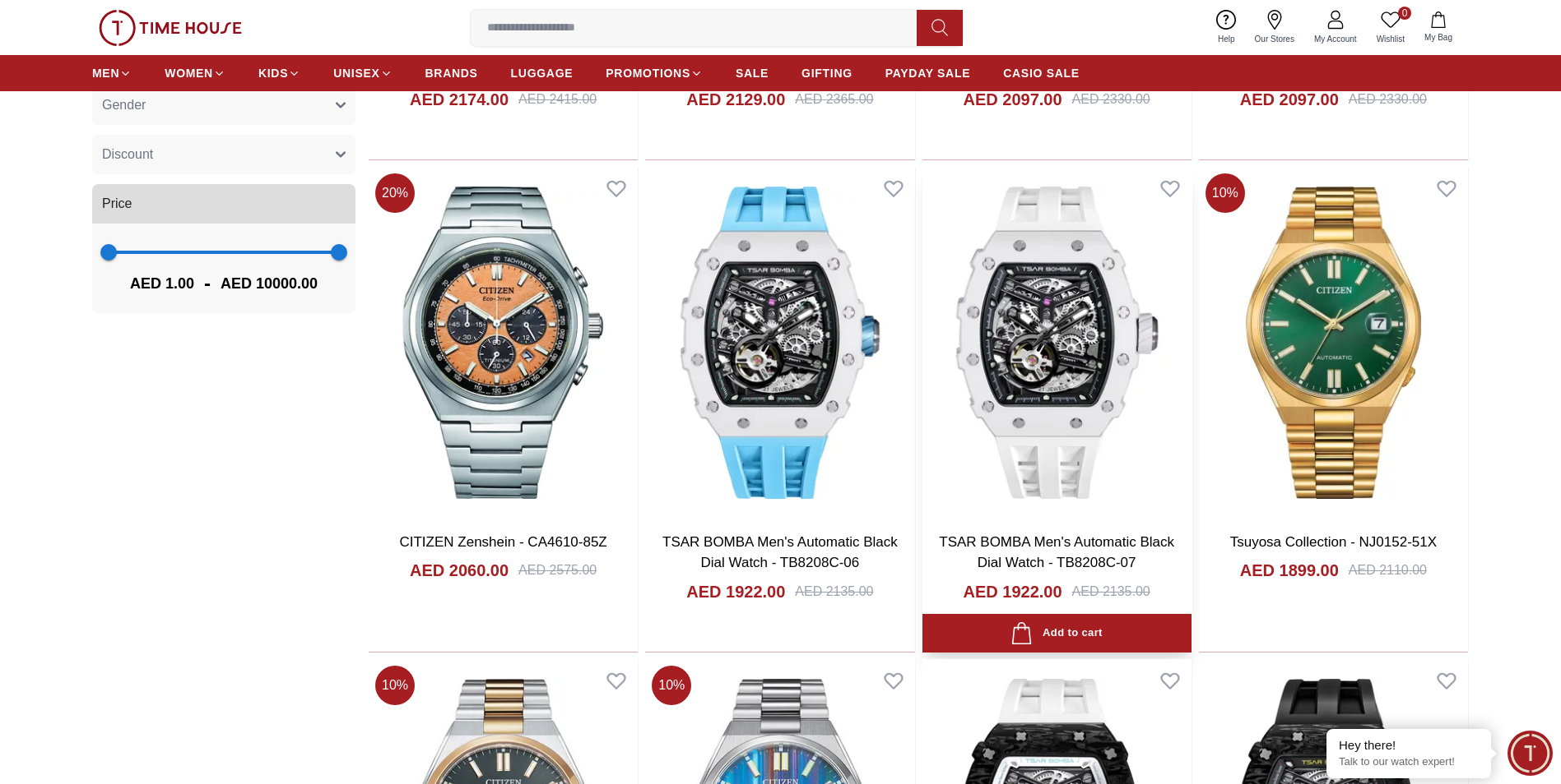
scroll to position [1562, 0]
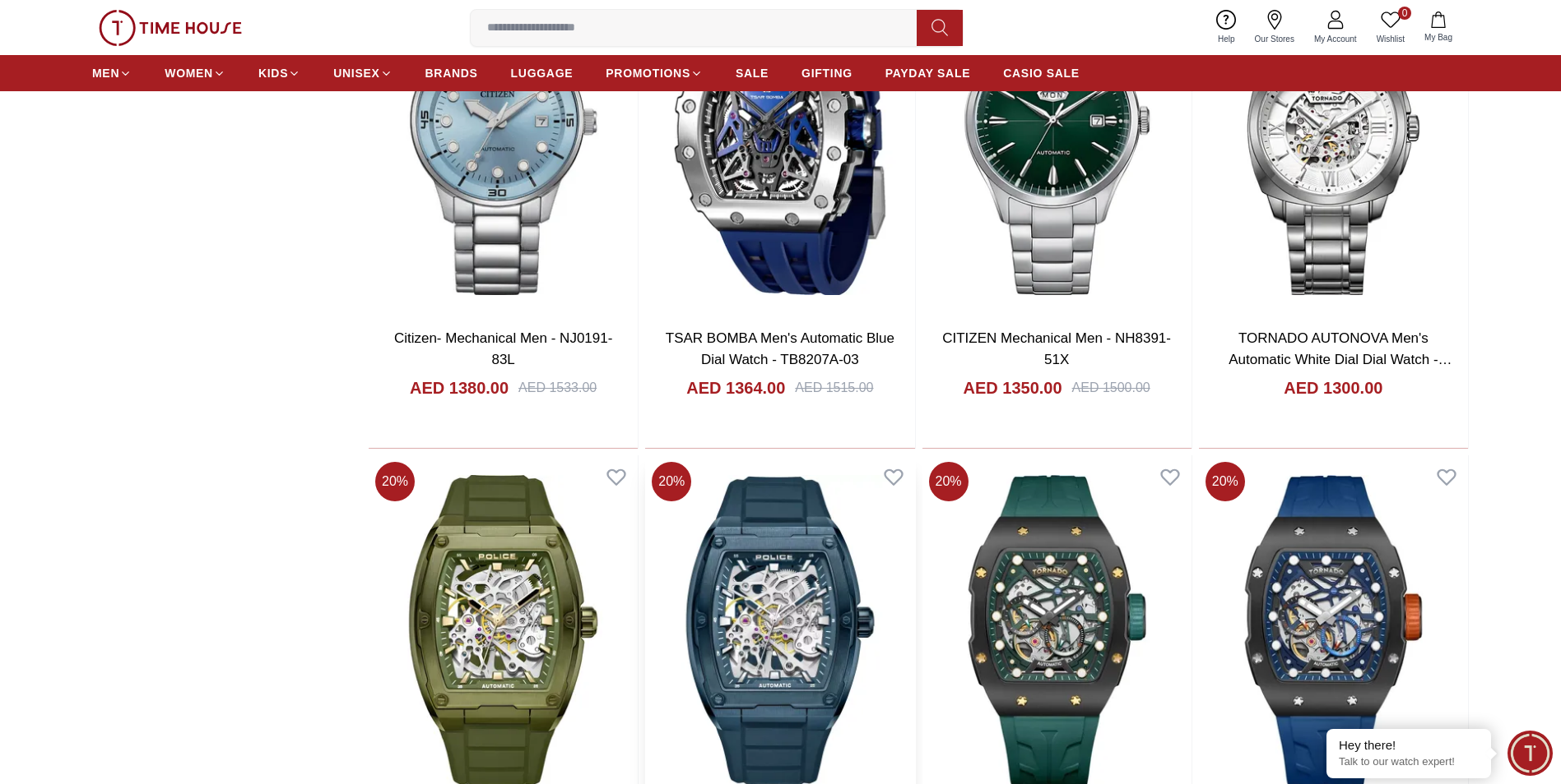
scroll to position [4029, 0]
